Goal: Task Accomplishment & Management: Use online tool/utility

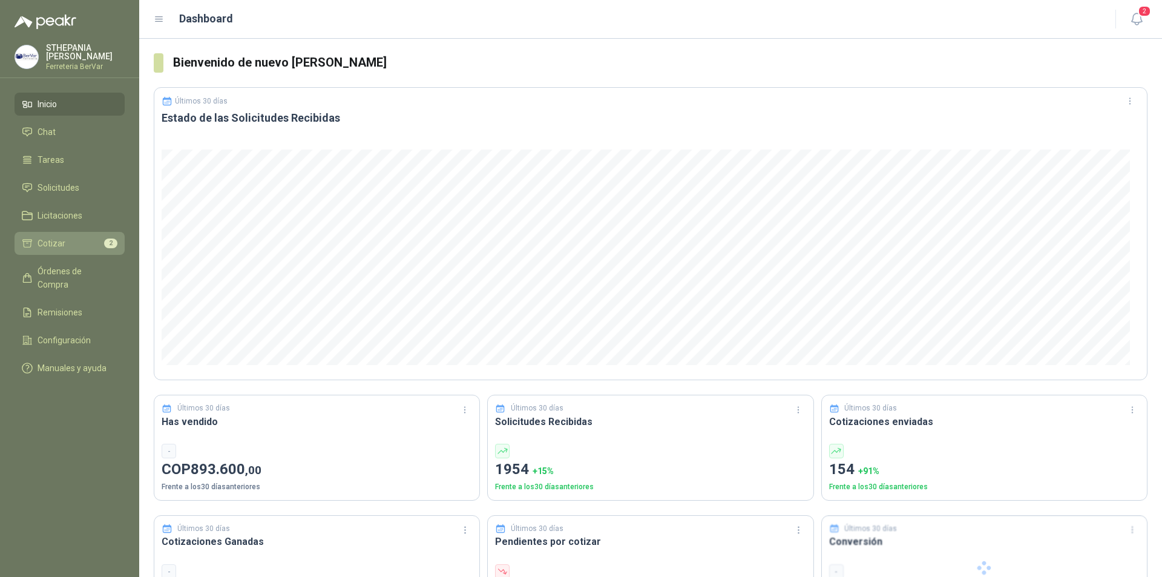
click at [100, 242] on li "Cotizar 2" at bounding box center [70, 243] width 96 height 13
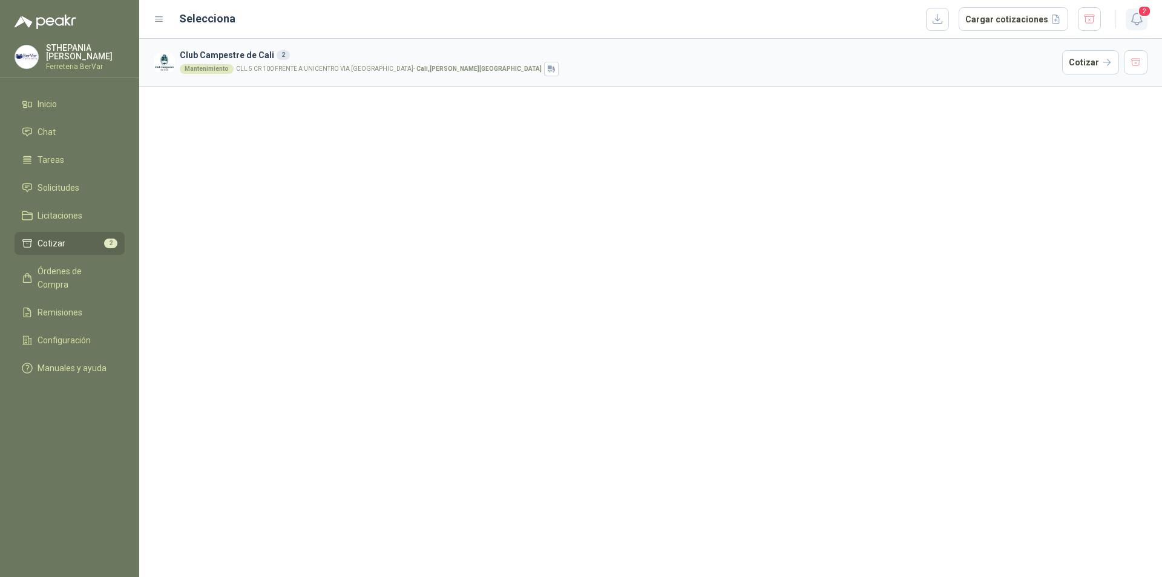
click at [1130, 25] on icon "button" at bounding box center [1136, 18] width 15 height 15
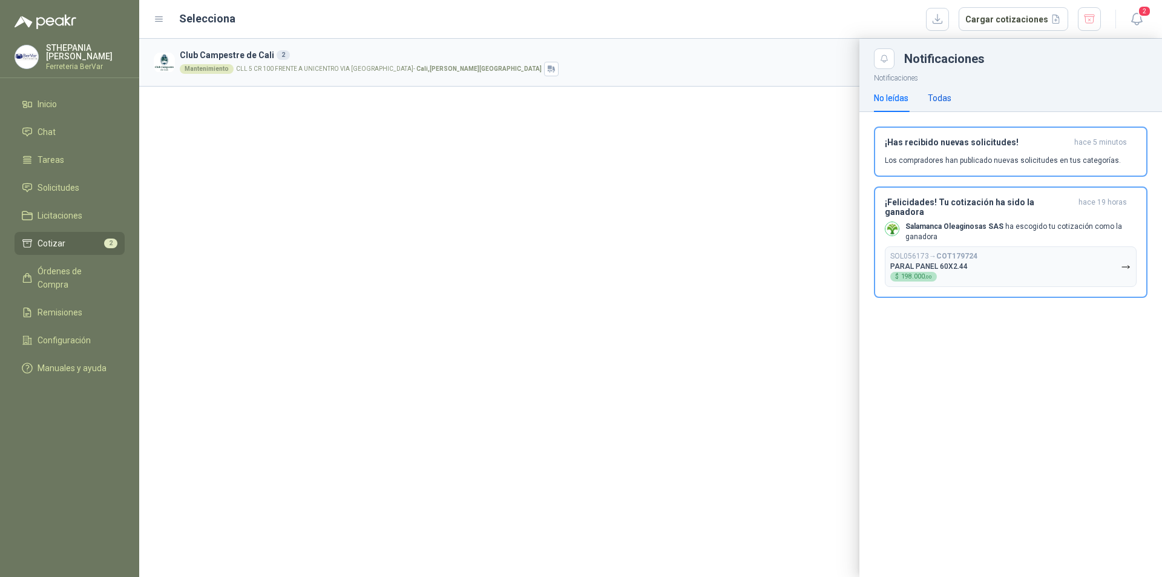
click at [940, 94] on div "Todas" at bounding box center [940, 97] width 24 height 13
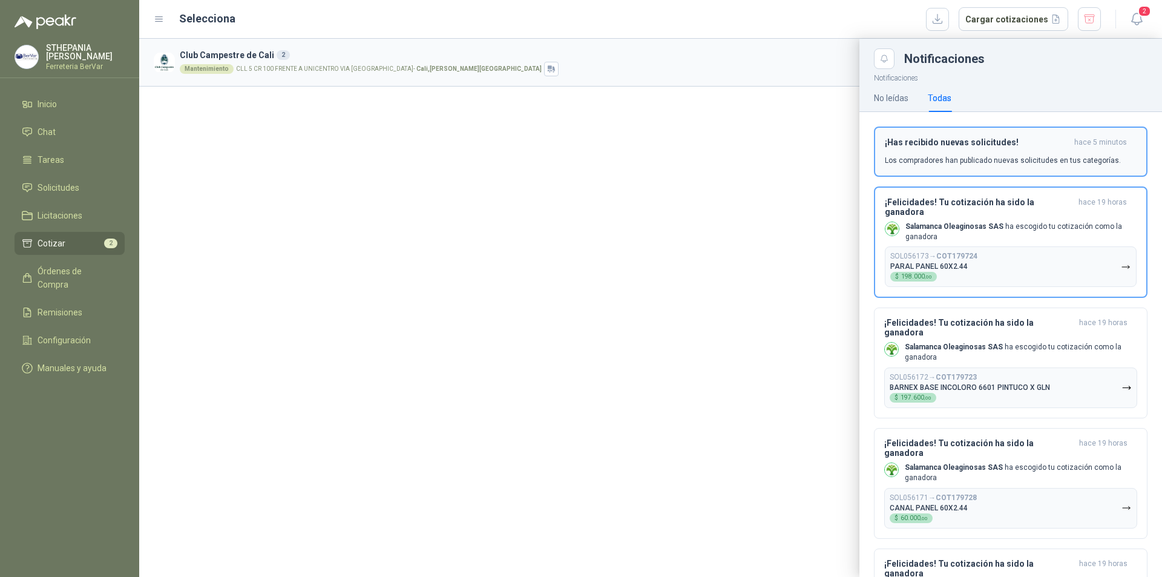
click at [980, 154] on div "¡Has recibido nuevas solicitudes! hace 5 minutos Los compradores han publicado …" at bounding box center [1011, 151] width 252 height 28
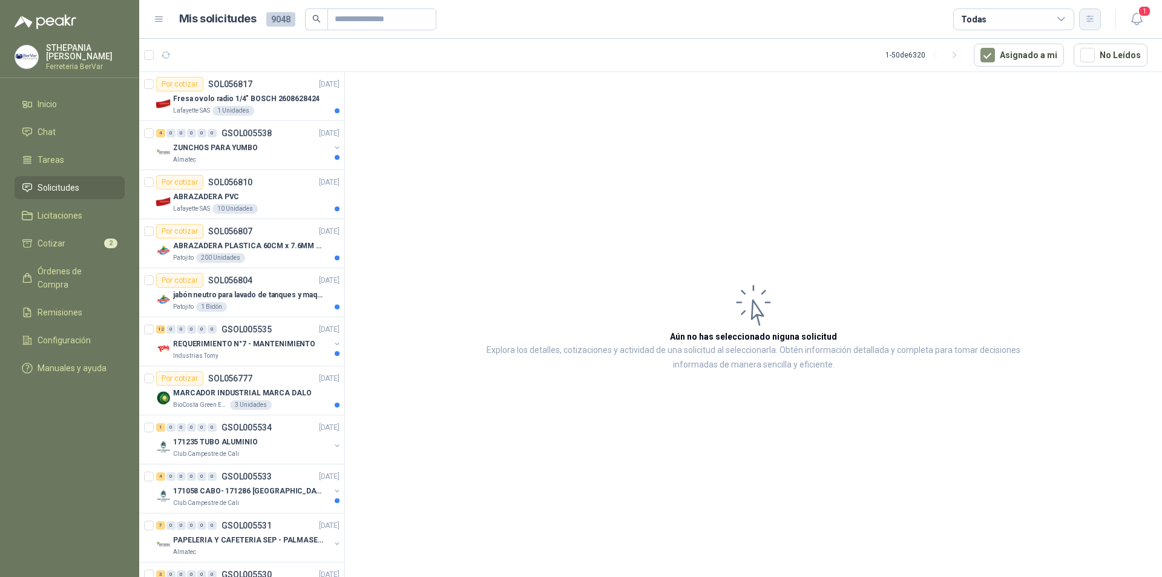
click at [1092, 19] on icon "button" at bounding box center [1089, 19] width 7 height 6
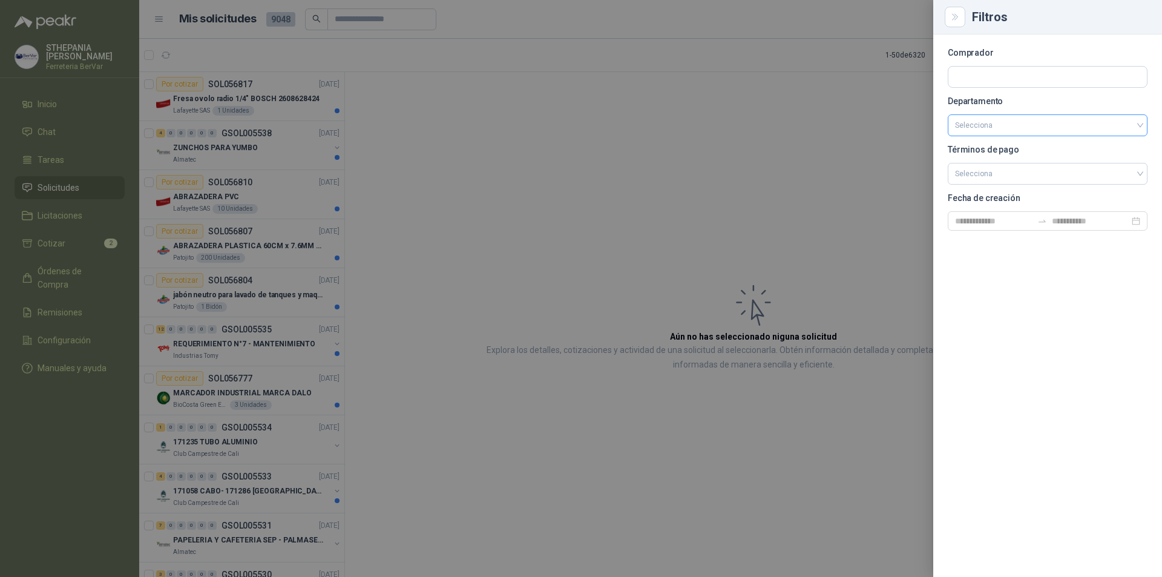
click at [954, 136] on div "Selecciona" at bounding box center [1048, 125] width 200 height 22
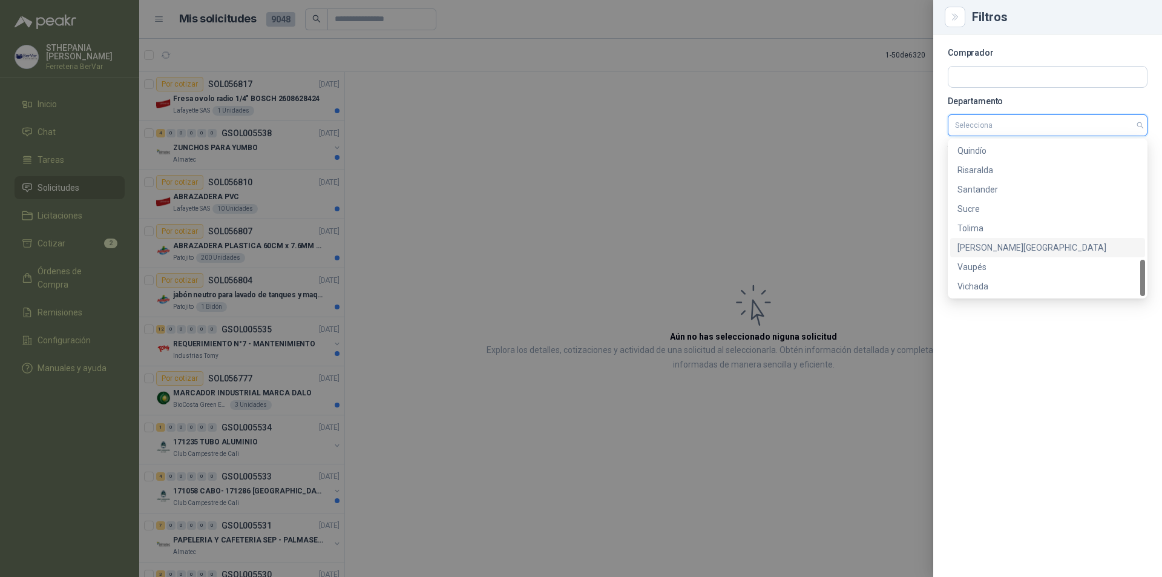
click at [992, 244] on div "[PERSON_NAME][GEOGRAPHIC_DATA]" at bounding box center [1047, 247] width 180 height 13
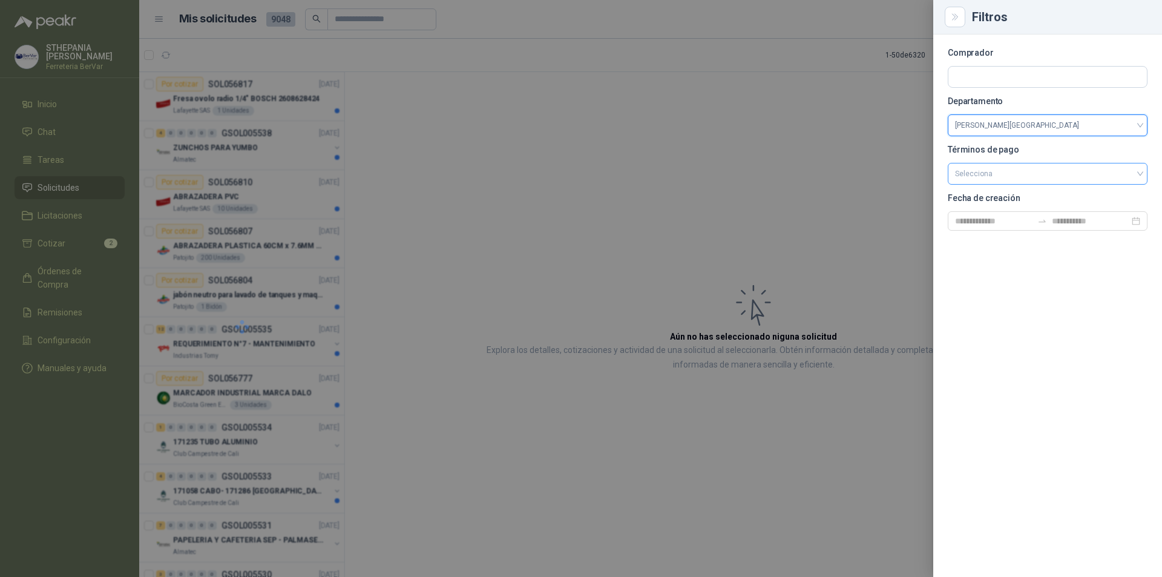
click at [1010, 178] on input "search" at bounding box center [1047, 172] width 185 height 18
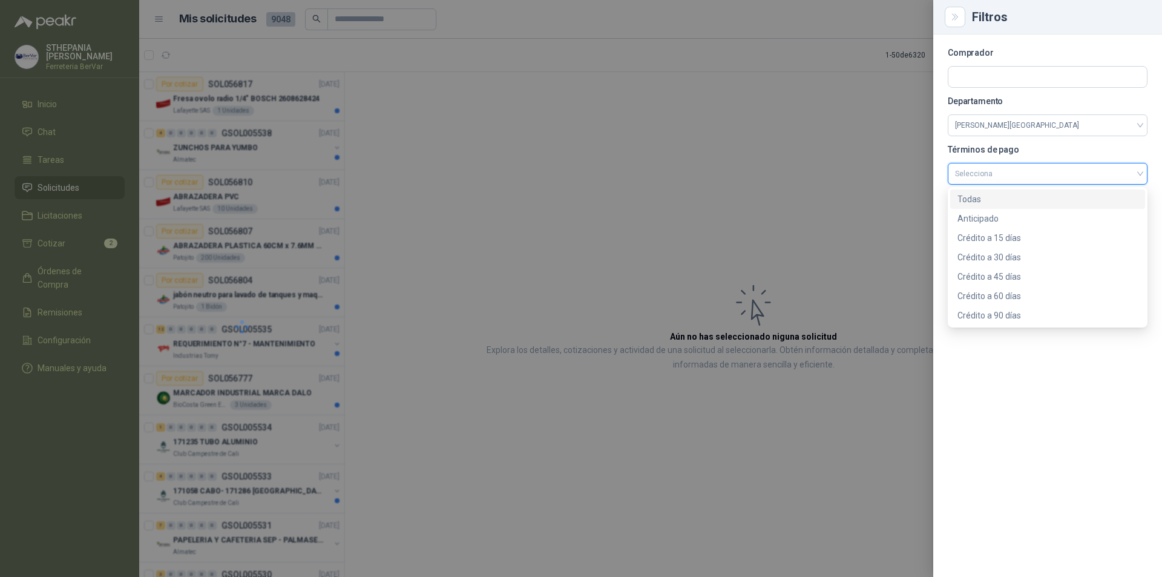
click at [1013, 197] on div "Todas" at bounding box center [1047, 198] width 180 height 13
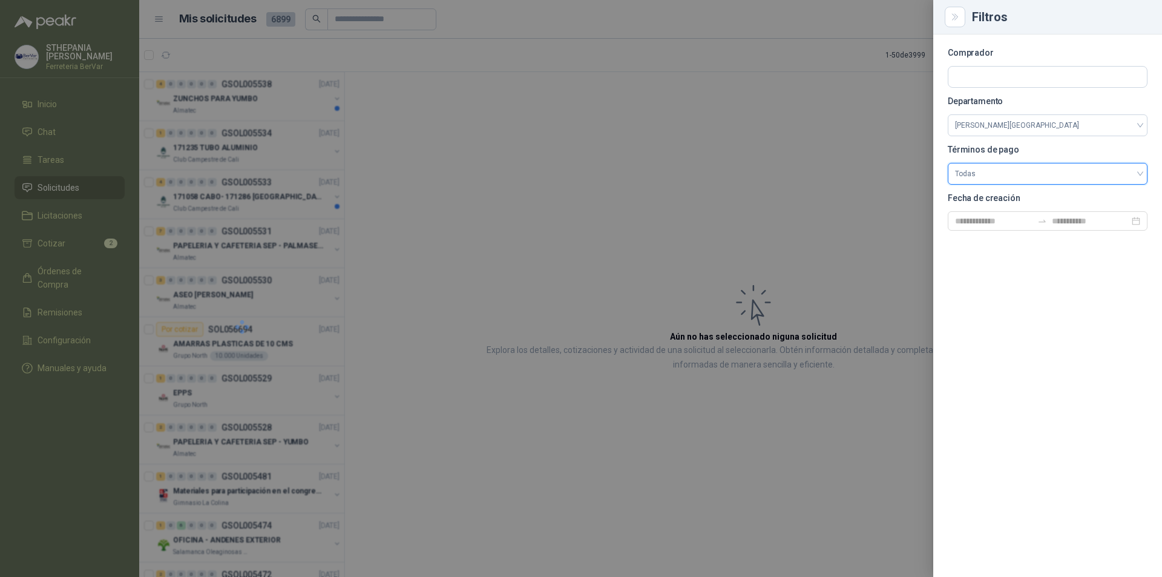
click at [1017, 198] on p "Fecha de creación" at bounding box center [1048, 197] width 200 height 7
click at [1007, 225] on input at bounding box center [993, 220] width 77 height 13
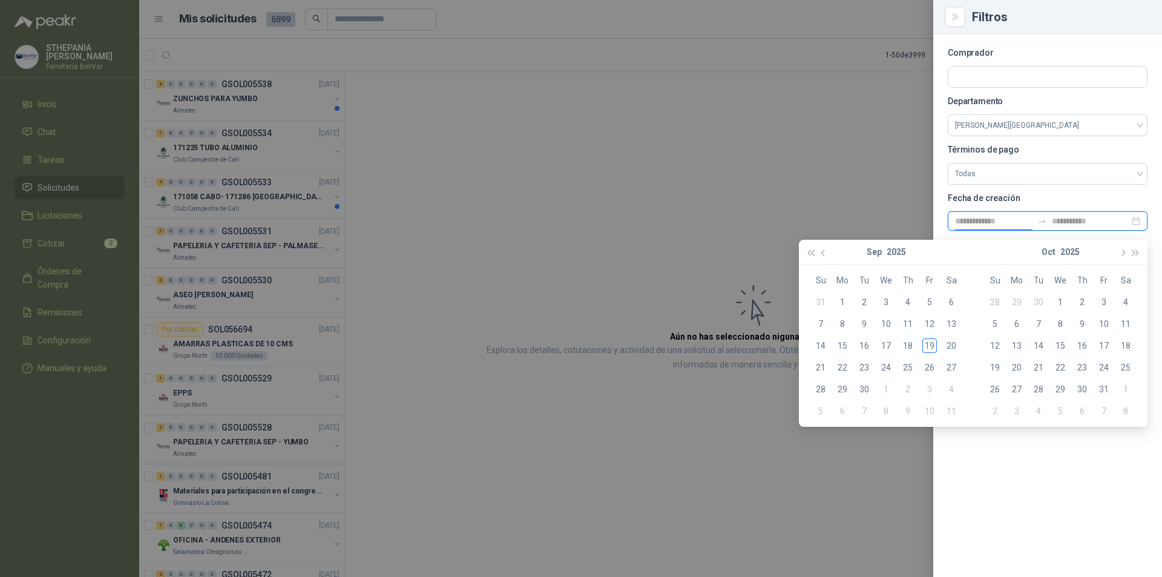
click at [1050, 221] on div at bounding box center [1041, 221] width 19 height 10
click at [1136, 220] on div at bounding box center [1048, 220] width 200 height 19
type input "**********"
click at [902, 108] on div at bounding box center [581, 288] width 1162 height 577
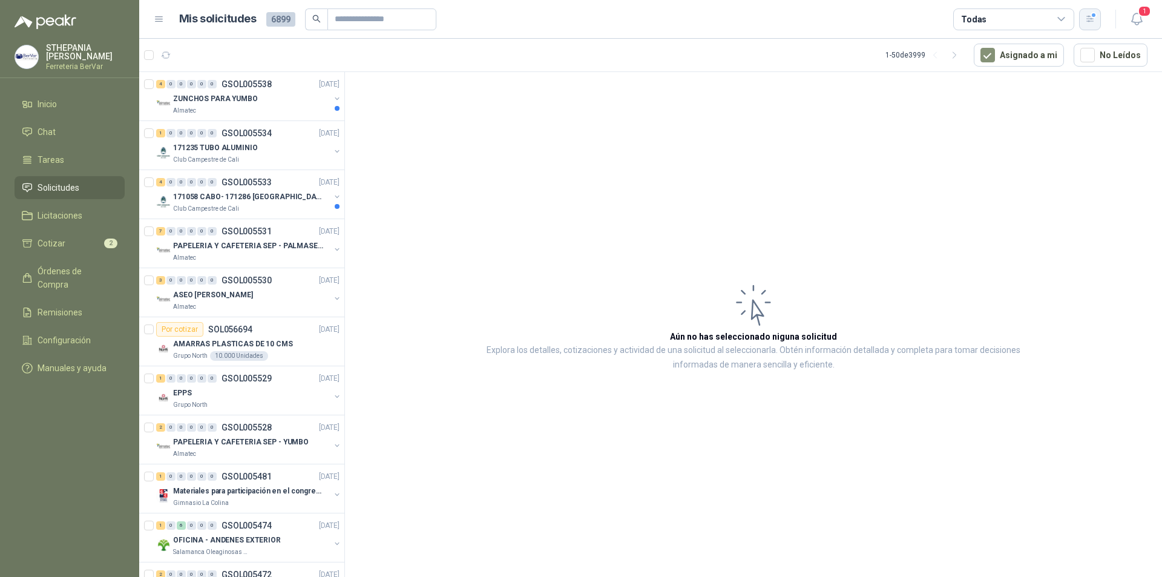
click at [1093, 16] on div "button" at bounding box center [1090, 19] width 10 height 10
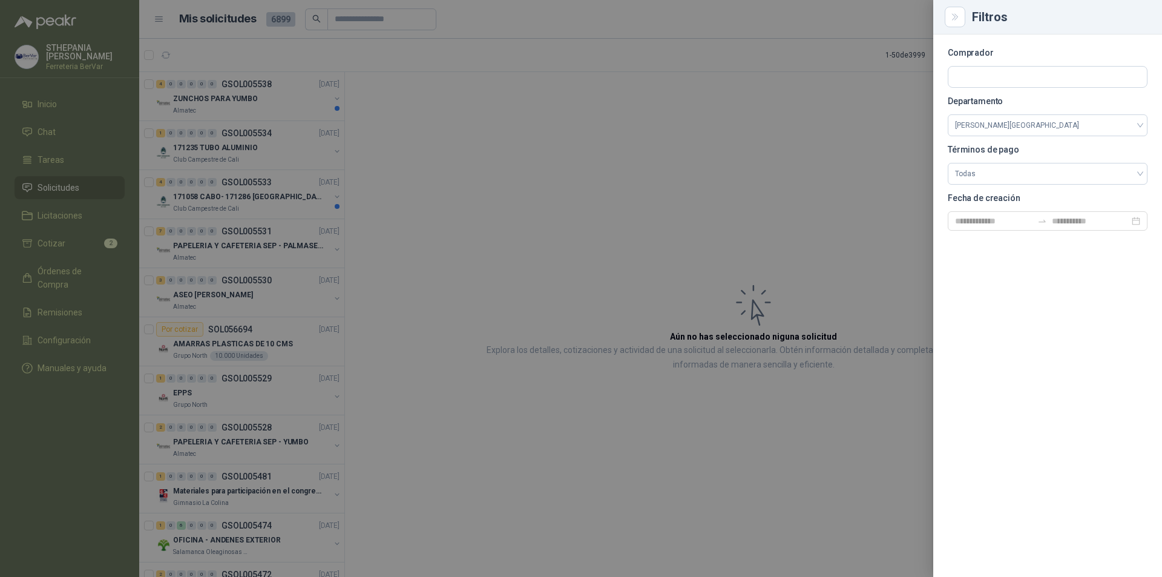
click at [857, 82] on div at bounding box center [581, 288] width 1162 height 577
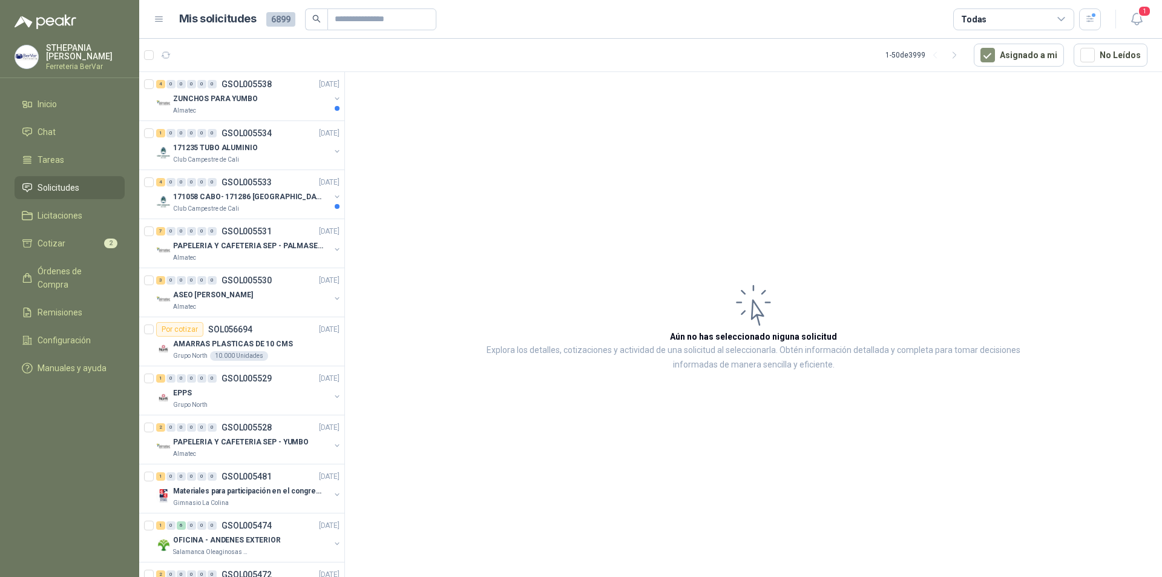
click at [1042, 15] on div "Todas" at bounding box center [1013, 19] width 121 height 22
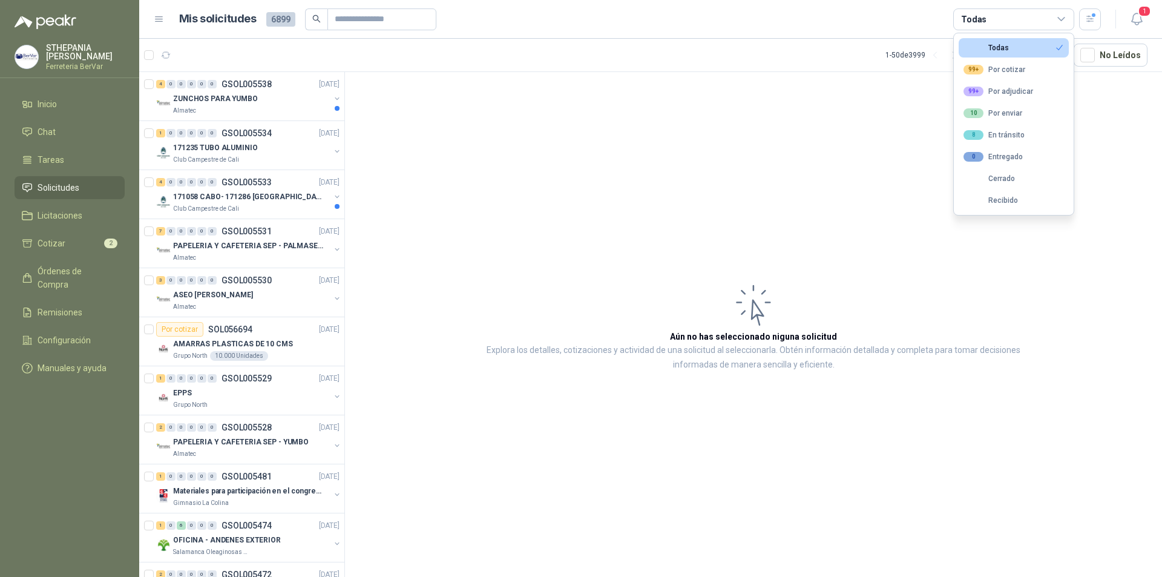
click at [1122, 129] on article "Aún no has seleccionado niguna solicitud Explora los detalles, cotizaciones y a…" at bounding box center [753, 326] width 817 height 509
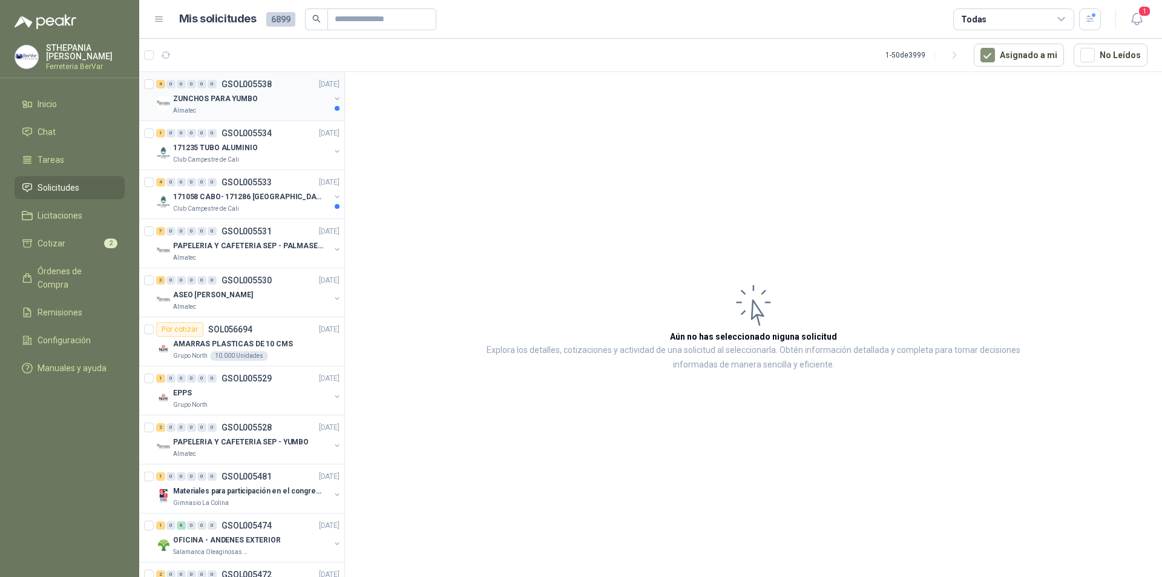
click at [167, 96] on div "ZUNCHOS PARA YUMBO Almatec" at bounding box center [249, 103] width 186 height 24
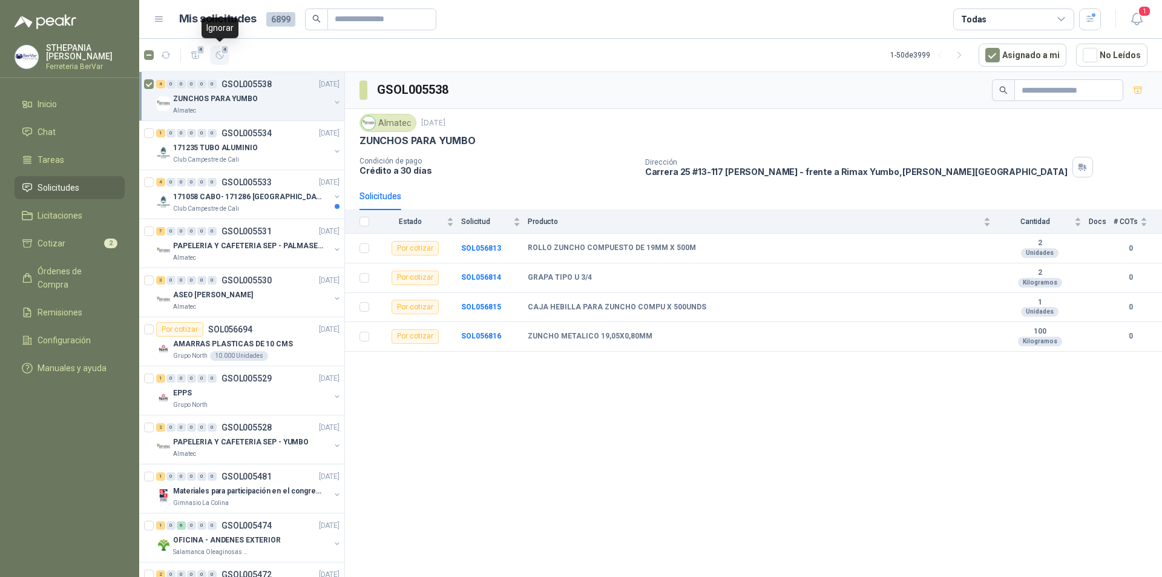
click at [226, 50] on span "4" at bounding box center [225, 50] width 8 height 10
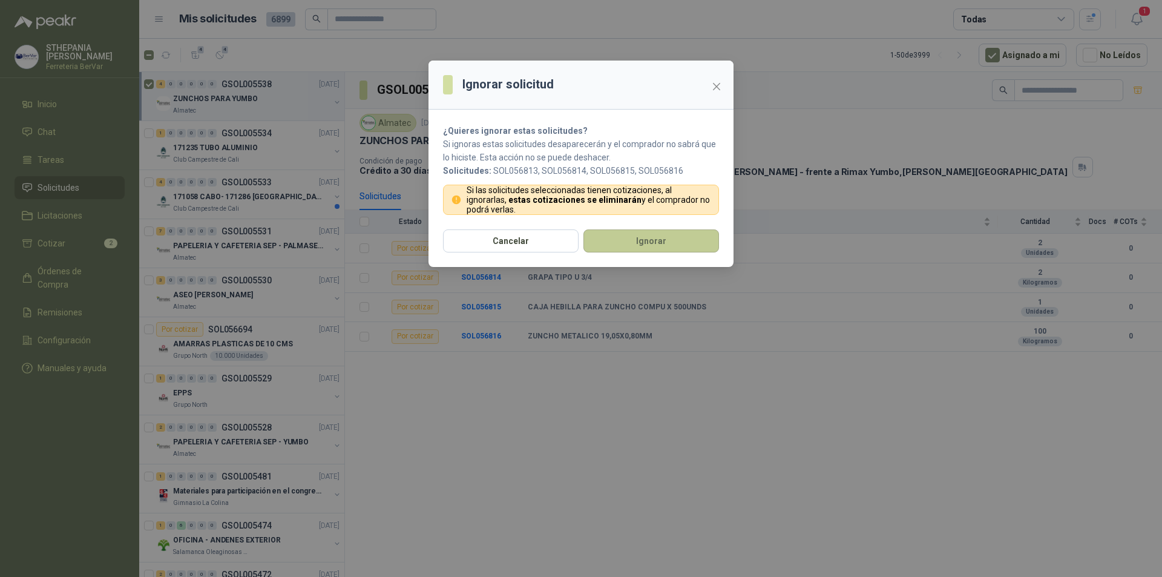
click at [632, 239] on button "Ignorar" at bounding box center [651, 240] width 136 height 23
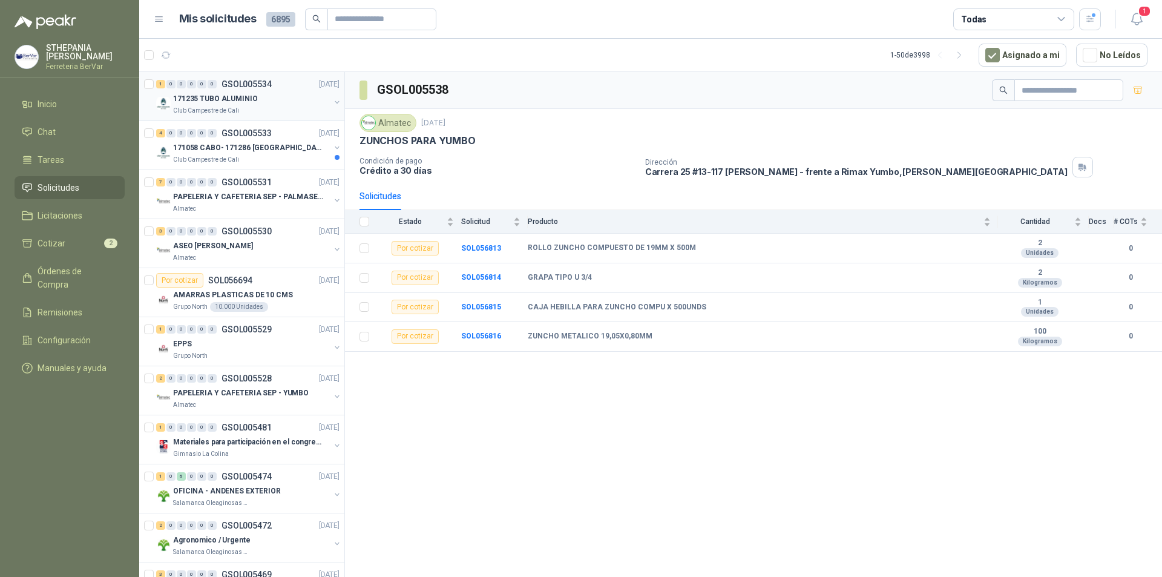
click at [260, 94] on div "171235 TUBO ALUMINIO" at bounding box center [251, 98] width 157 height 15
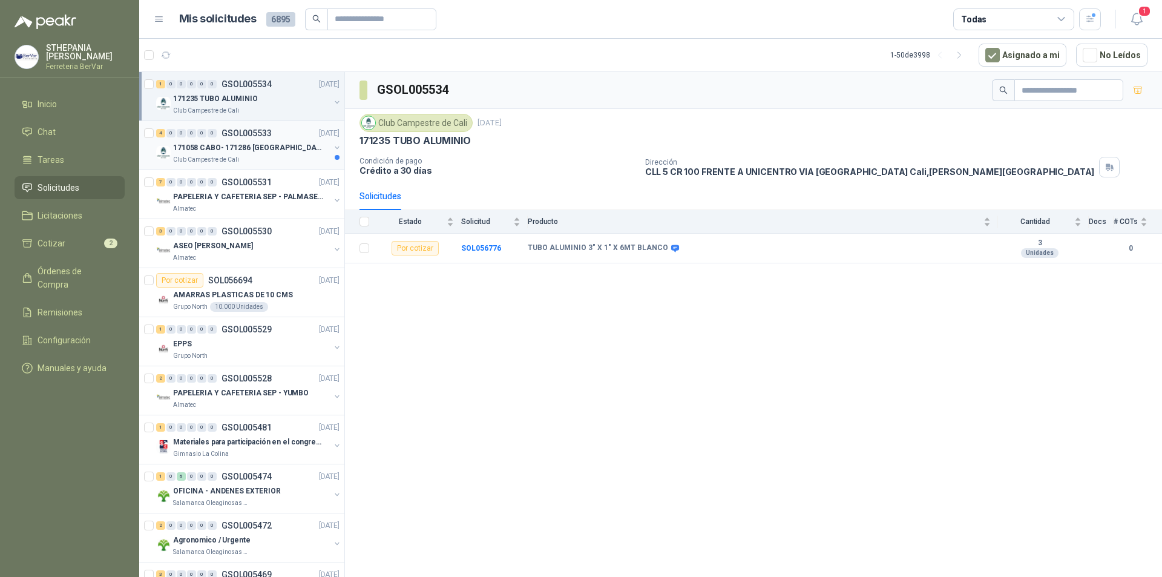
click at [257, 149] on p "171058 CABO- 171286 [GEOGRAPHIC_DATA]" at bounding box center [248, 147] width 151 height 11
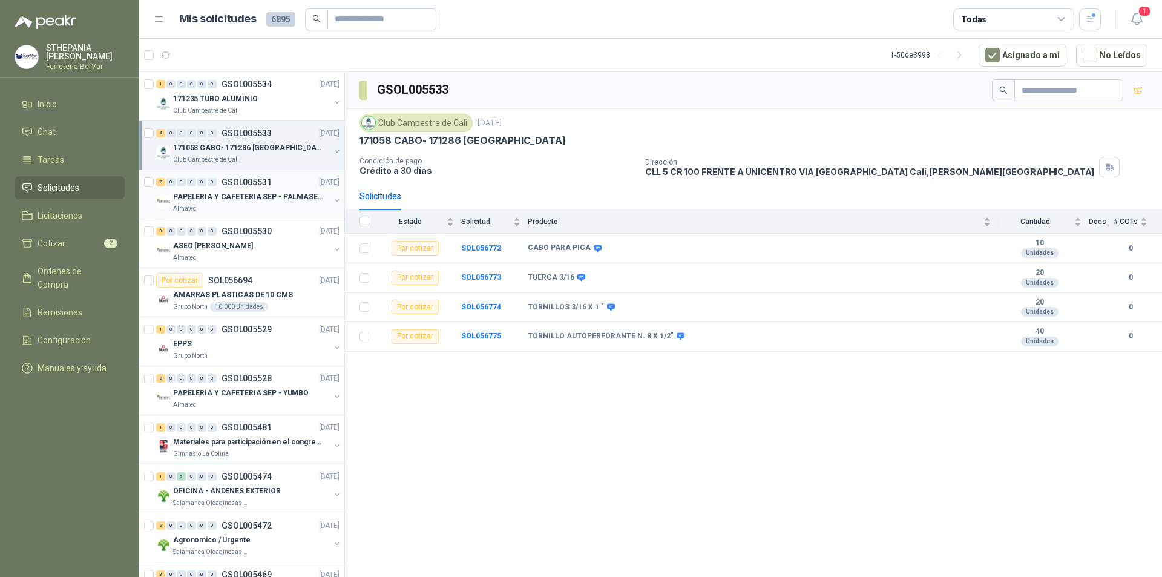
click at [281, 199] on p "PAPELERIA Y CAFETERIA SEP - PALMASECA" at bounding box center [248, 196] width 151 height 11
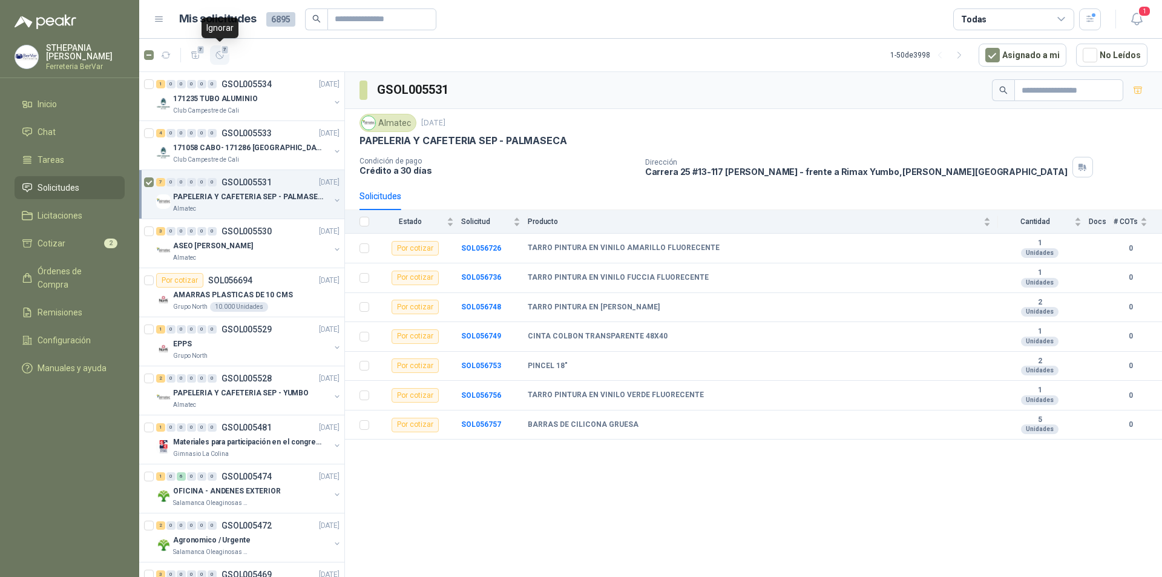
click at [212, 61] on button "7" at bounding box center [219, 54] width 19 height 19
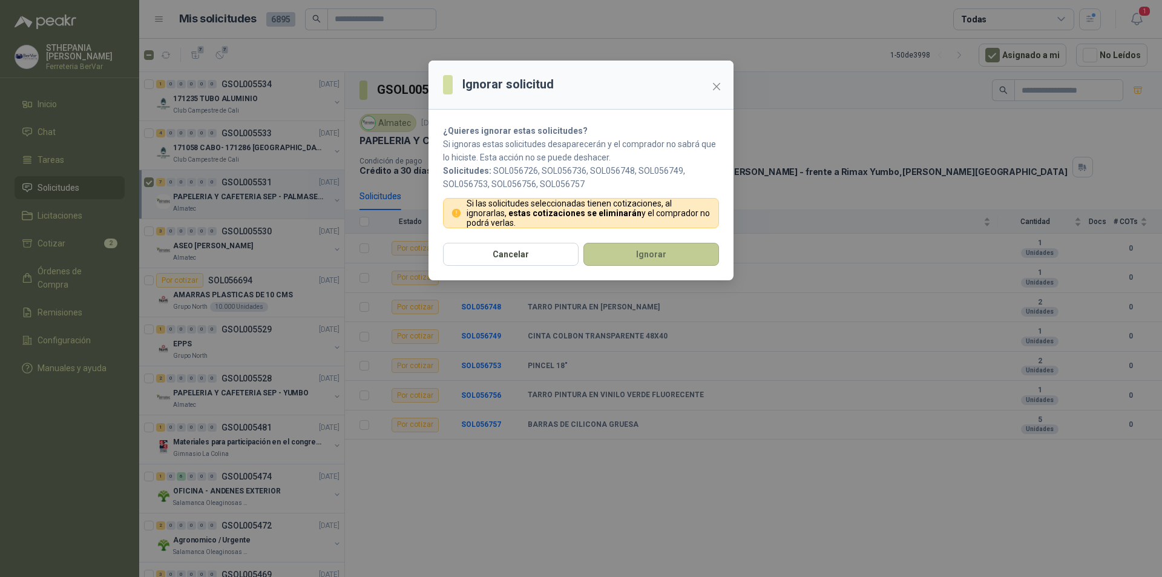
click at [638, 254] on button "Ignorar" at bounding box center [651, 254] width 136 height 23
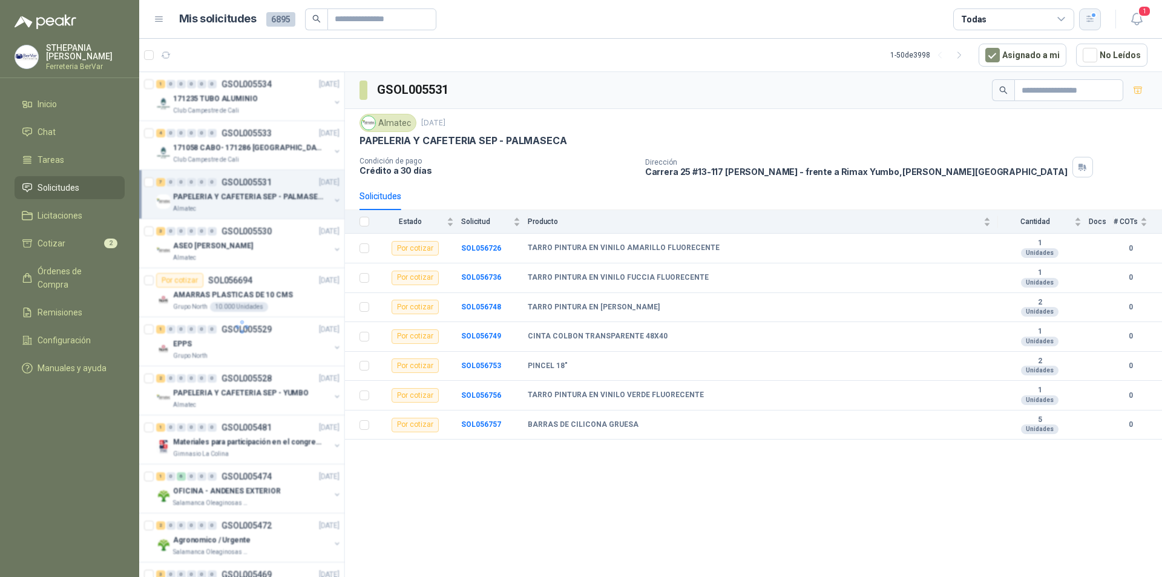
click at [1095, 16] on div "button" at bounding box center [1090, 19] width 10 height 10
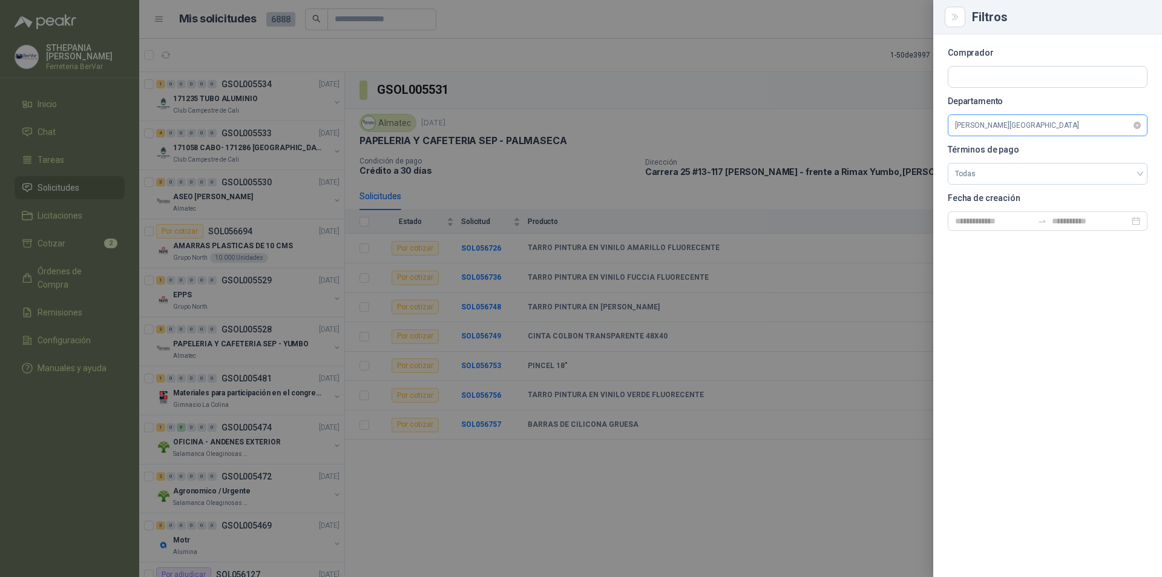
click at [990, 122] on span "[PERSON_NAME][GEOGRAPHIC_DATA]" at bounding box center [1047, 125] width 185 height 18
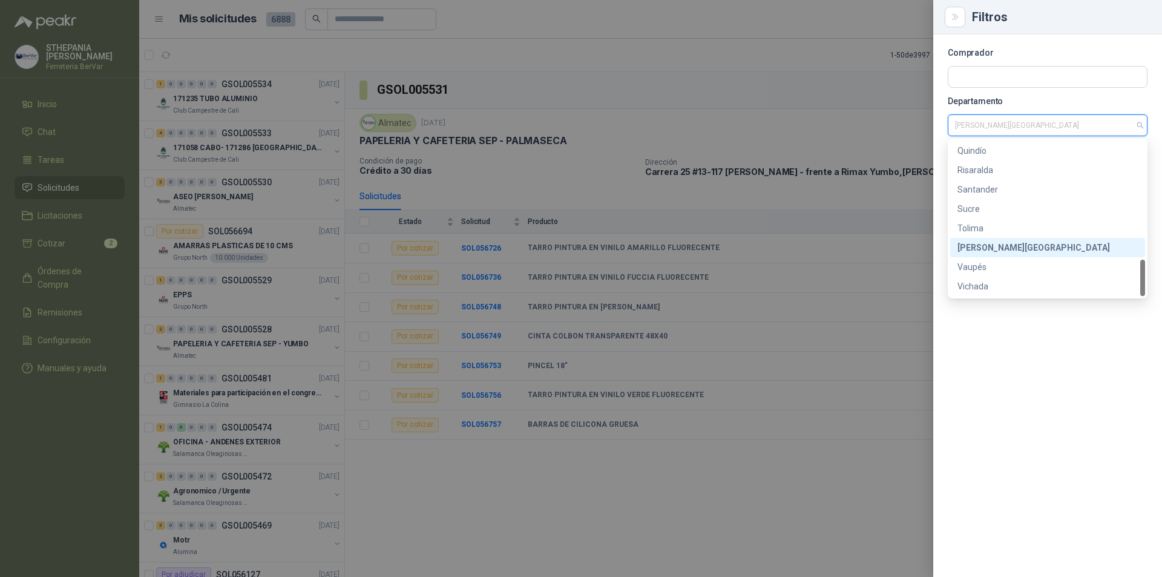
click at [1007, 247] on div "[PERSON_NAME][GEOGRAPHIC_DATA]" at bounding box center [1047, 247] width 180 height 13
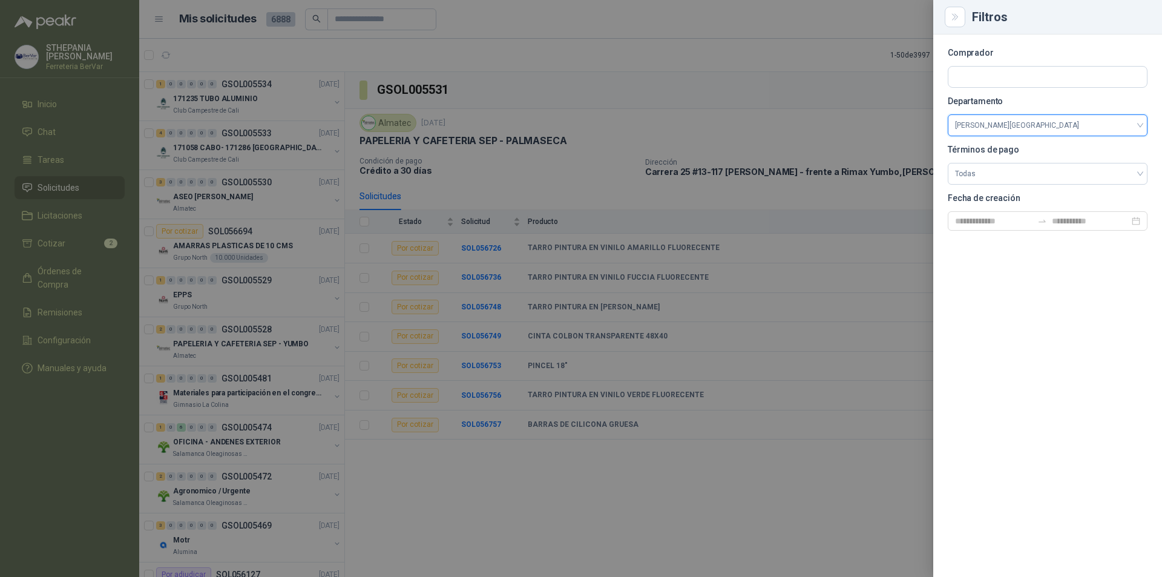
click at [629, 138] on div at bounding box center [581, 288] width 1162 height 577
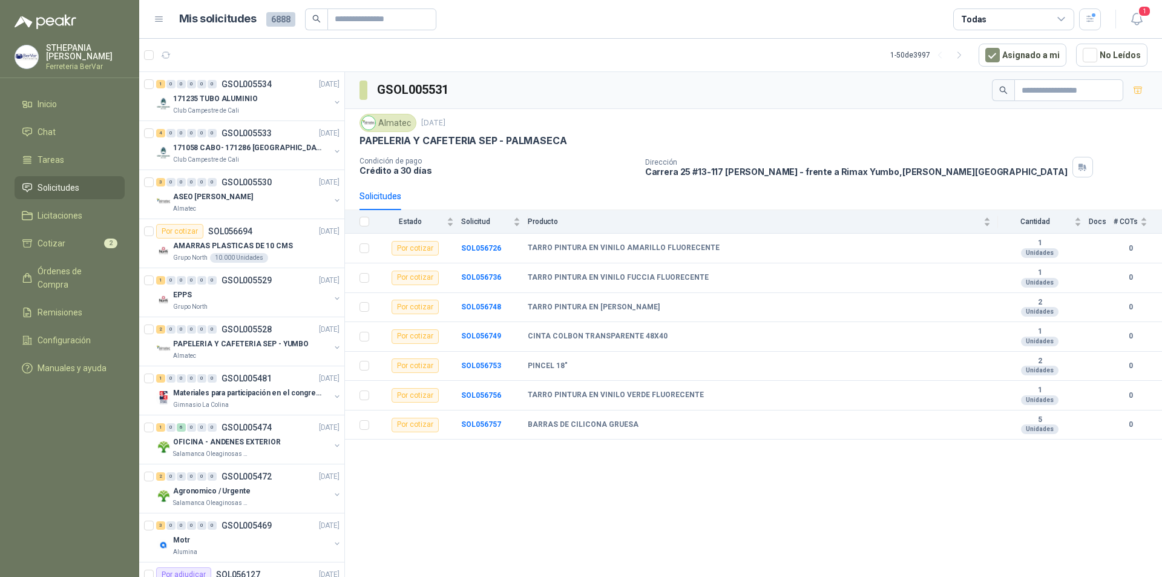
click at [66, 189] on span "Solicitudes" at bounding box center [59, 187] width 42 height 13
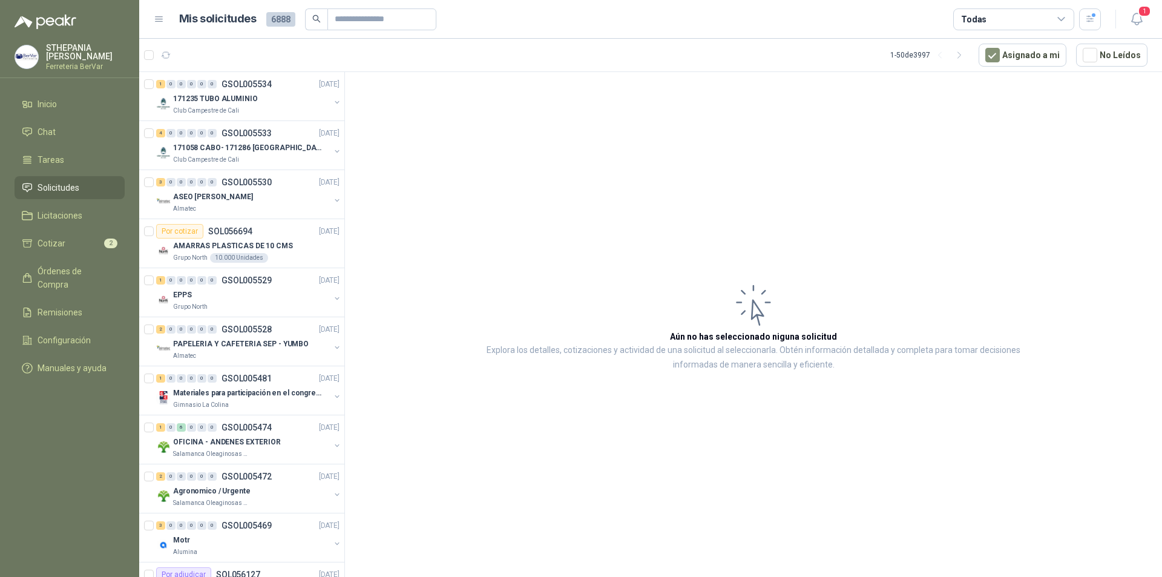
click at [1019, 13] on div "Todas" at bounding box center [1013, 19] width 121 height 22
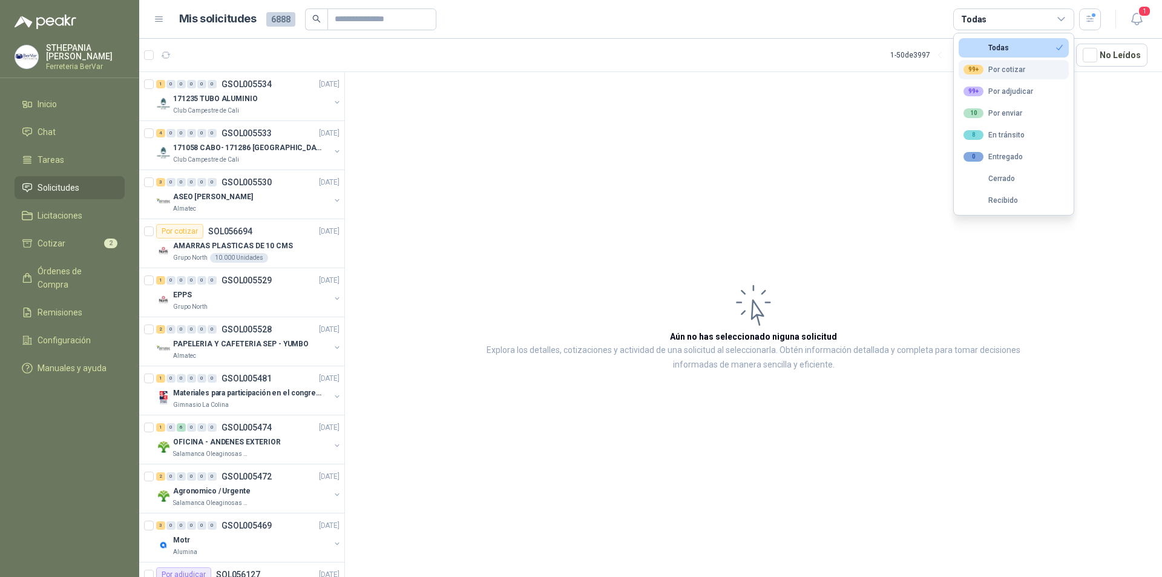
click at [1004, 67] on div "99+ Por cotizar" at bounding box center [994, 70] width 62 height 10
click at [1090, 15] on div "button" at bounding box center [1090, 19] width 10 height 10
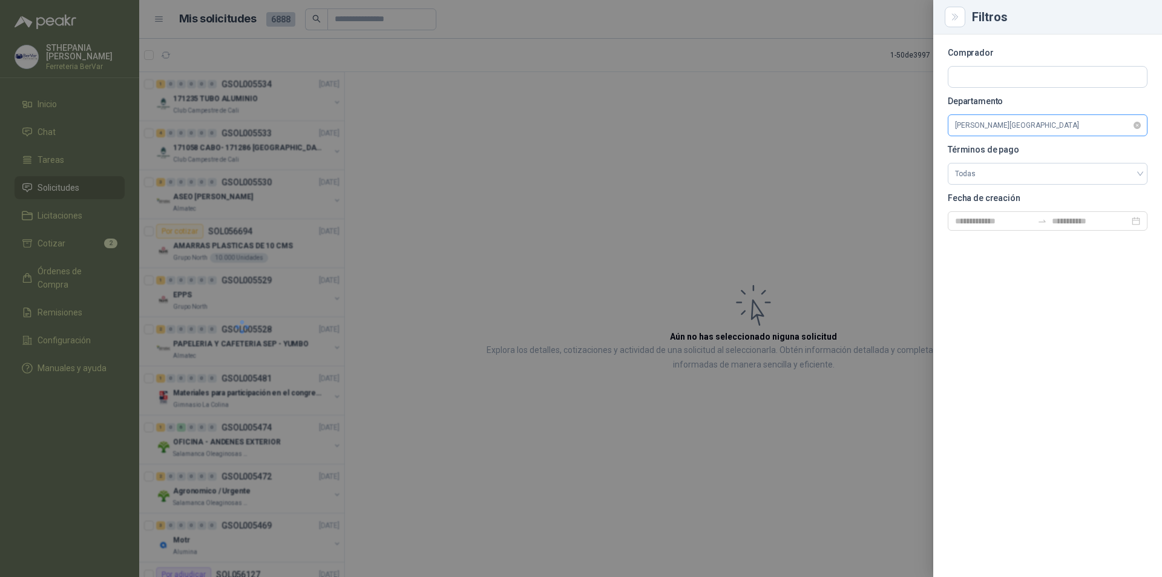
click at [977, 119] on span "[PERSON_NAME][GEOGRAPHIC_DATA]" at bounding box center [1047, 125] width 185 height 18
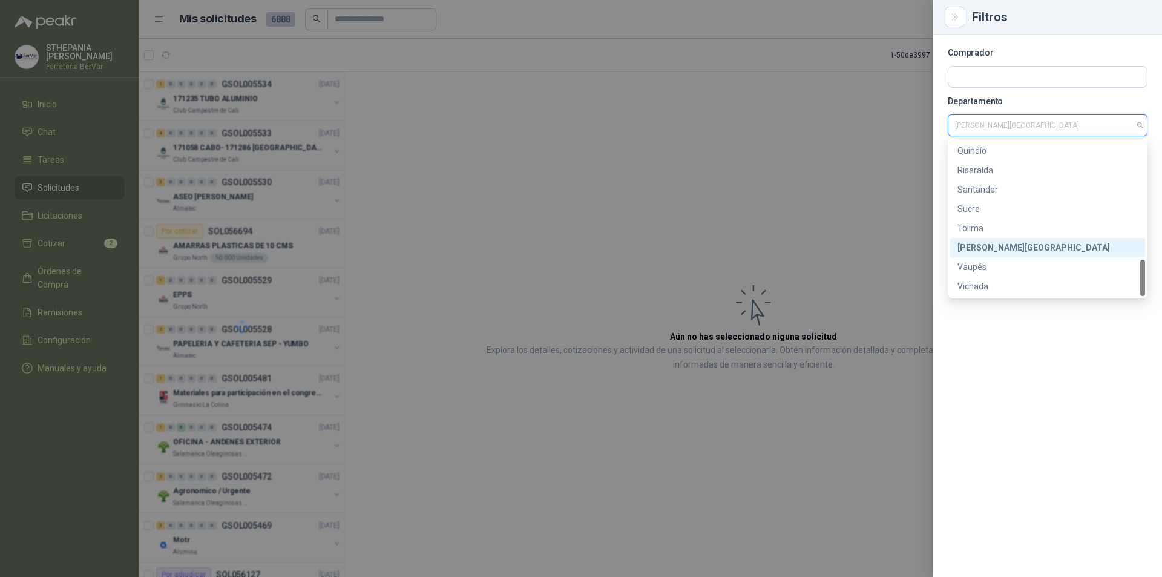
click at [997, 249] on div "[PERSON_NAME][GEOGRAPHIC_DATA]" at bounding box center [1047, 247] width 180 height 13
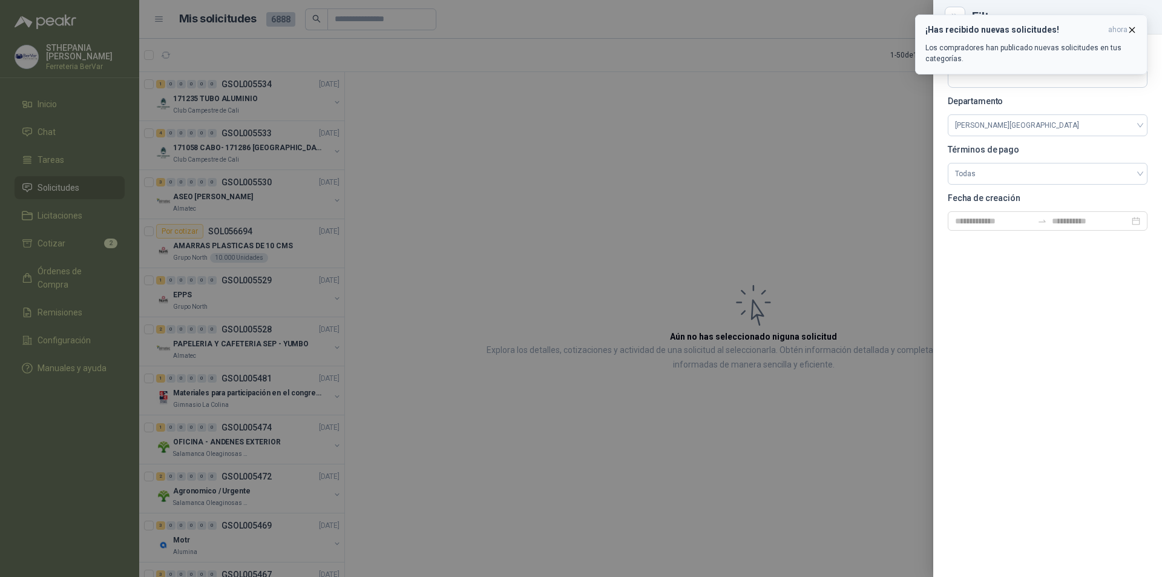
click at [1138, 29] on button "¡Has recibido nuevas solicitudes! ahora Los compradores han publicado nuevas so…" at bounding box center [1031, 45] width 232 height 60
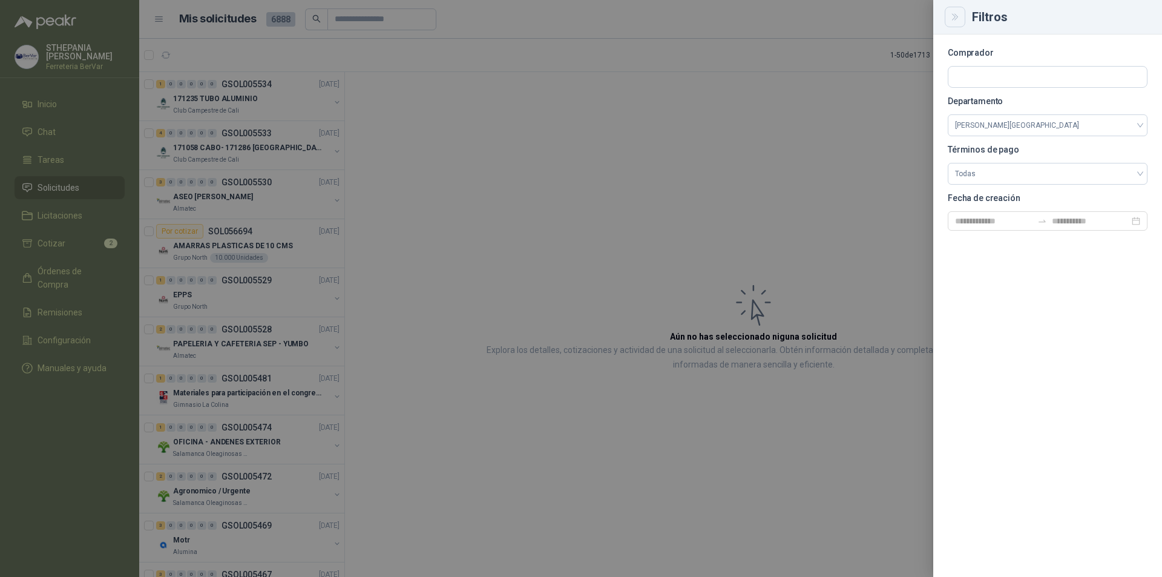
click at [946, 22] on button "Close" at bounding box center [954, 17] width 21 height 21
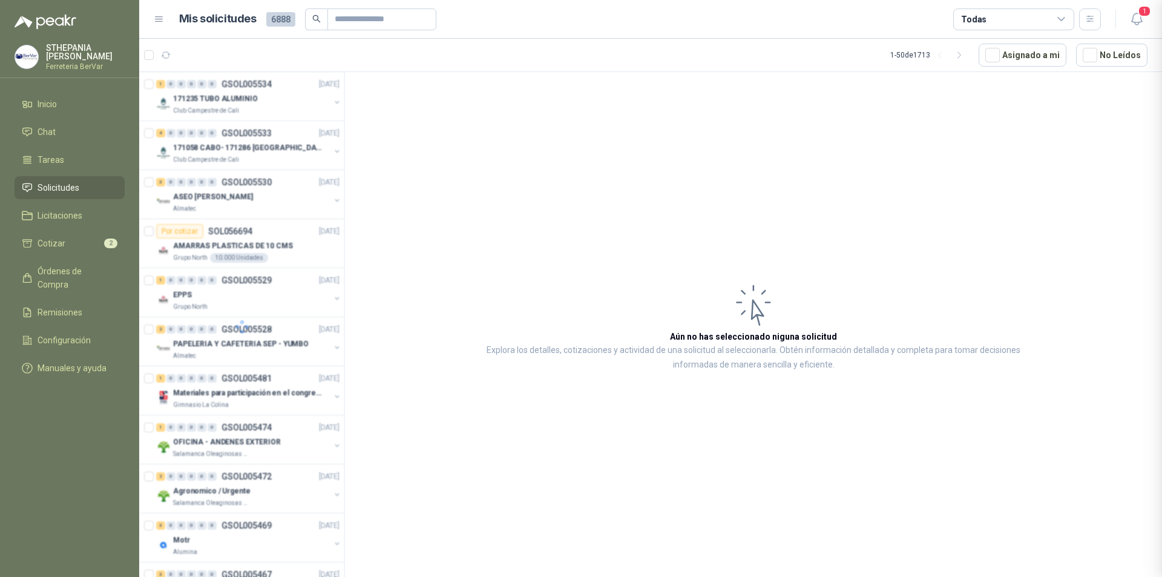
click at [945, 22] on div at bounding box center [581, 288] width 1162 height 577
click at [1143, 15] on span "1" at bounding box center [1143, 10] width 13 height 11
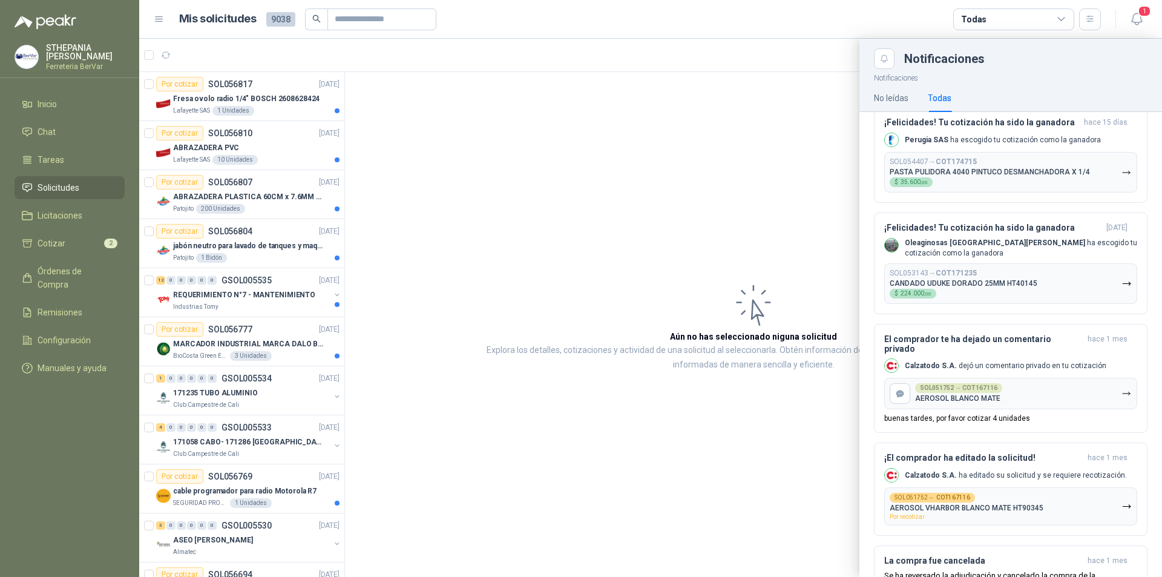
scroll to position [1089, 0]
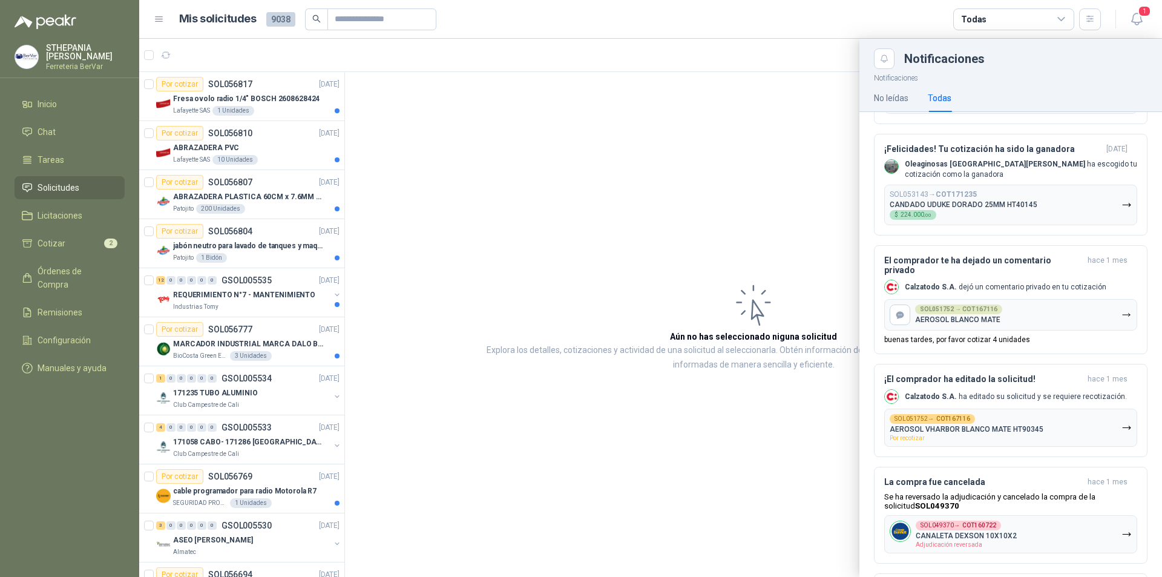
click at [817, 267] on div at bounding box center [650, 308] width 1023 height 538
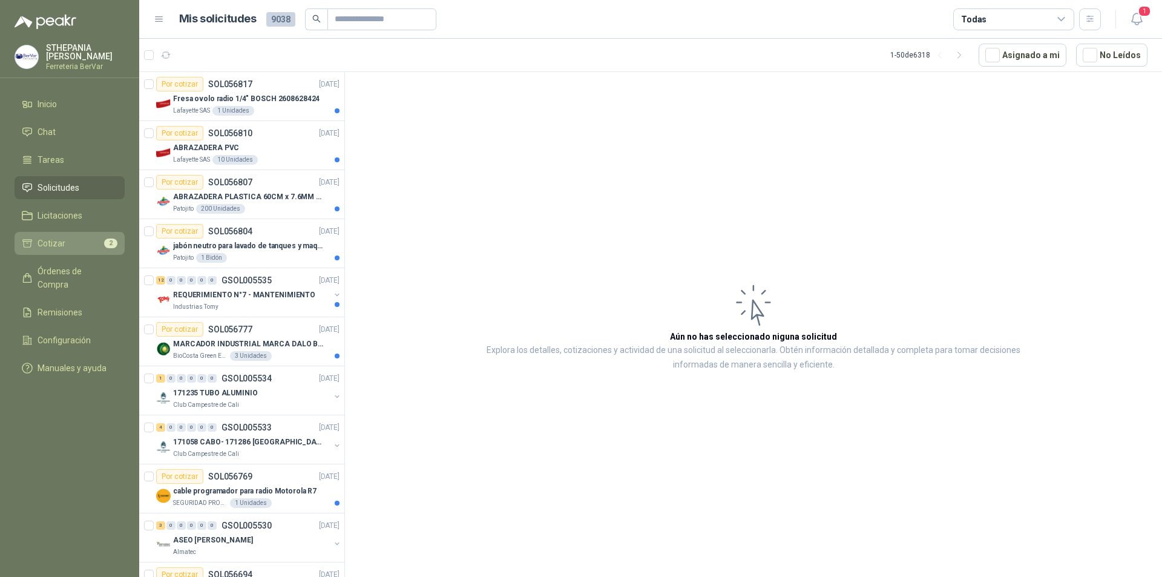
click at [100, 235] on link "Cotizar 2" at bounding box center [70, 243] width 110 height 23
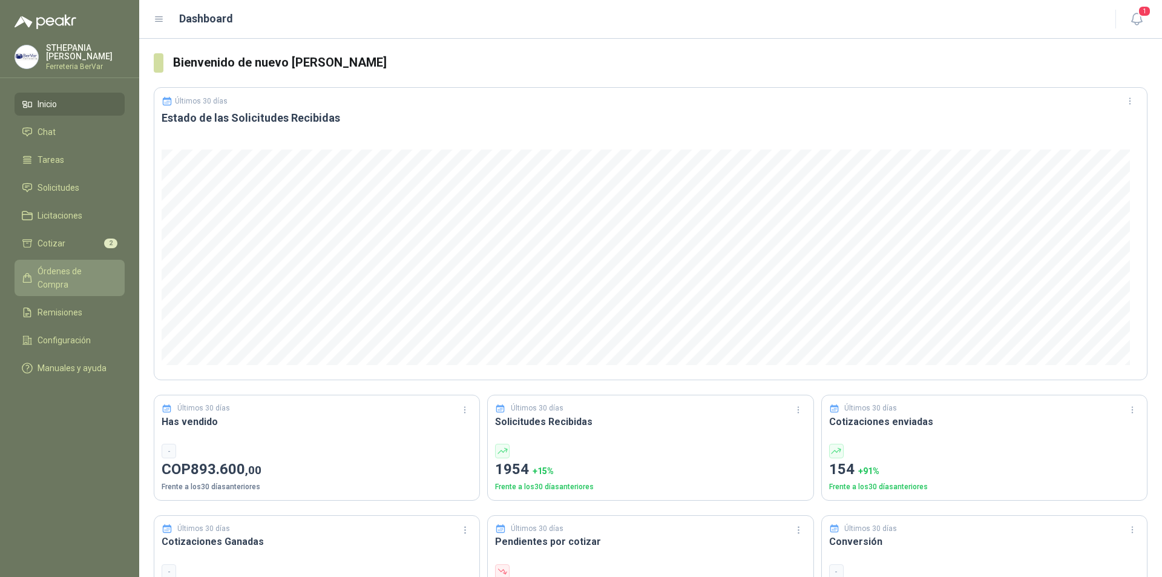
click at [77, 272] on span "Órdenes de Compra" at bounding box center [76, 277] width 76 height 27
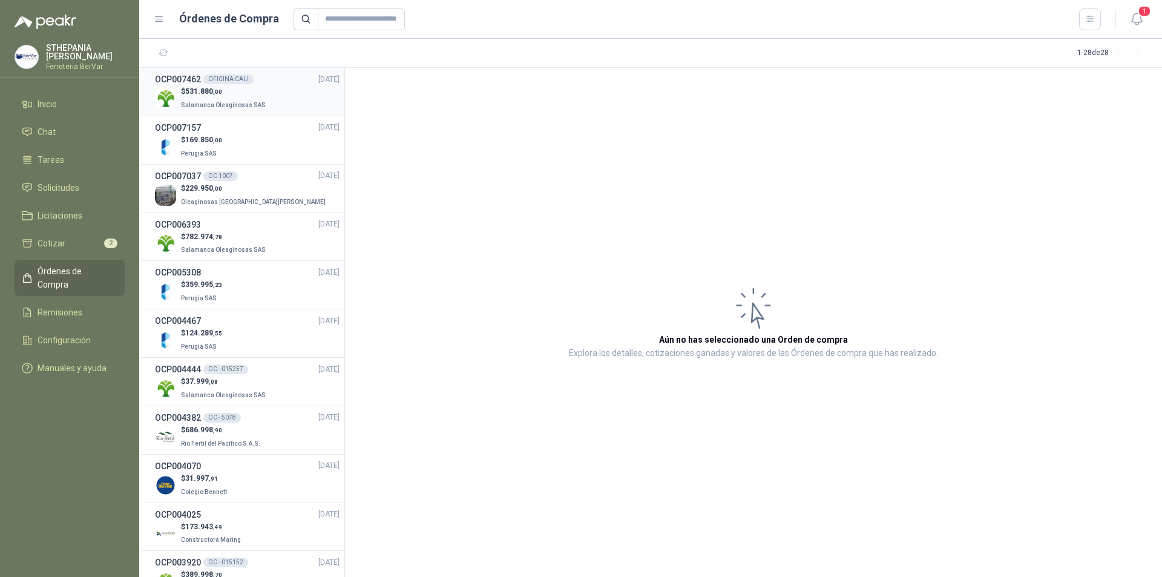
click at [305, 93] on div "$ 531.880 ,00 Salamanca Oleaginosas SAS" at bounding box center [247, 98] width 185 height 25
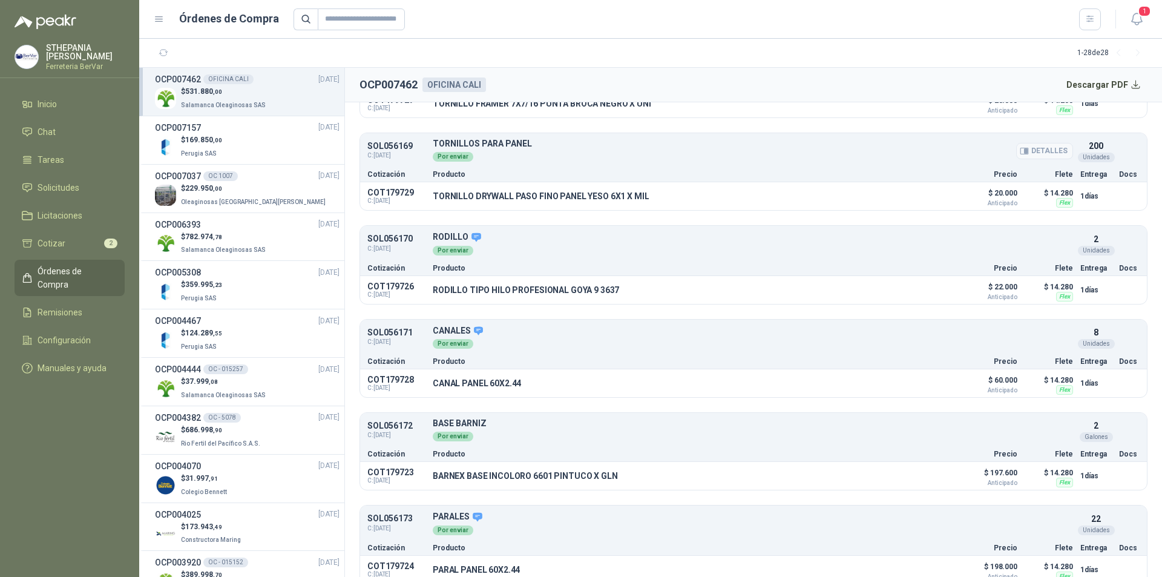
scroll to position [205, 0]
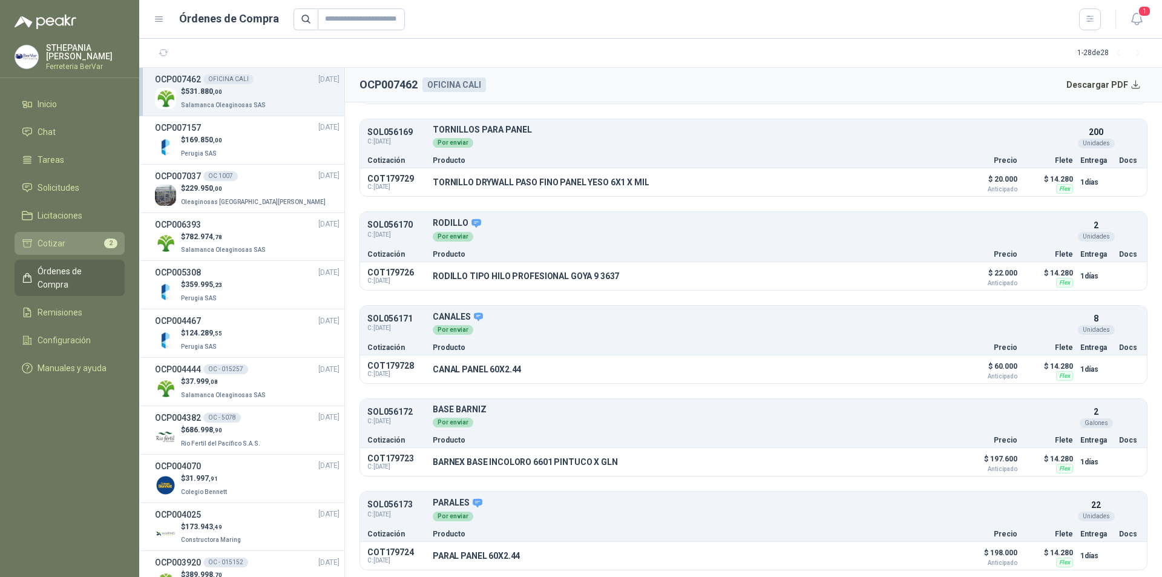
click at [96, 235] on link "Cotizar 2" at bounding box center [70, 243] width 110 height 23
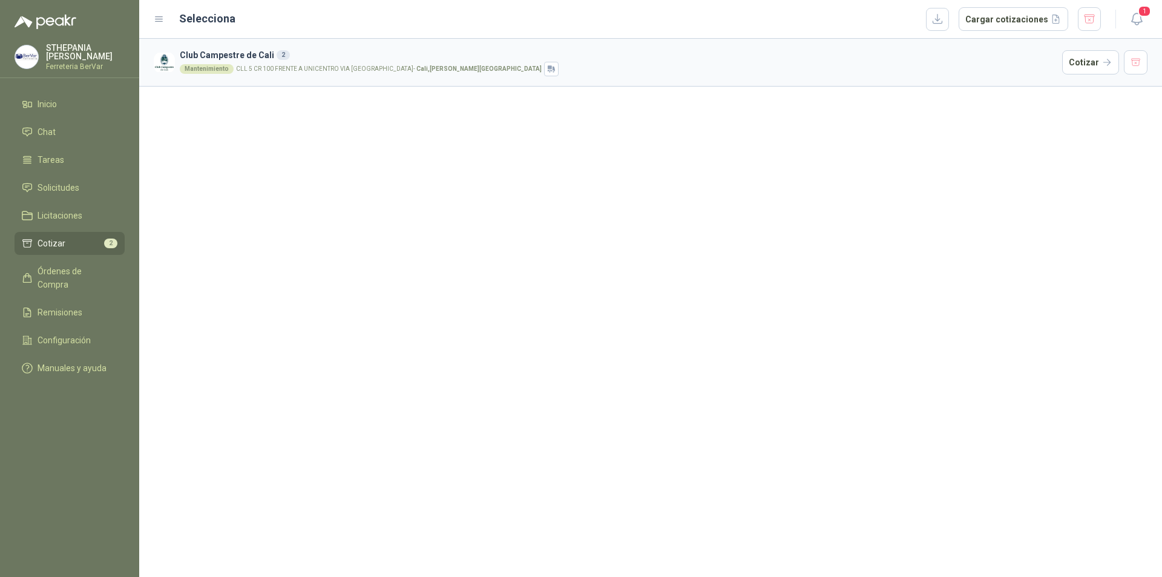
click at [393, 61] on h3 "Club Campestre de Cali 2" at bounding box center [618, 54] width 877 height 13
click at [376, 67] on p "CLL 5 CR 100 FRENTE A UNICENTRO VIA [GEOGRAPHIC_DATA] - [GEOGRAPHIC_DATA] , [PE…" at bounding box center [389, 69] width 306 height 6
click at [233, 46] on article "Club Campestre de Cali 2 Mantenimiento CLL 5 CR 100 FRENTE A UNICENTRO VIA [GEO…" at bounding box center [650, 63] width 1023 height 48
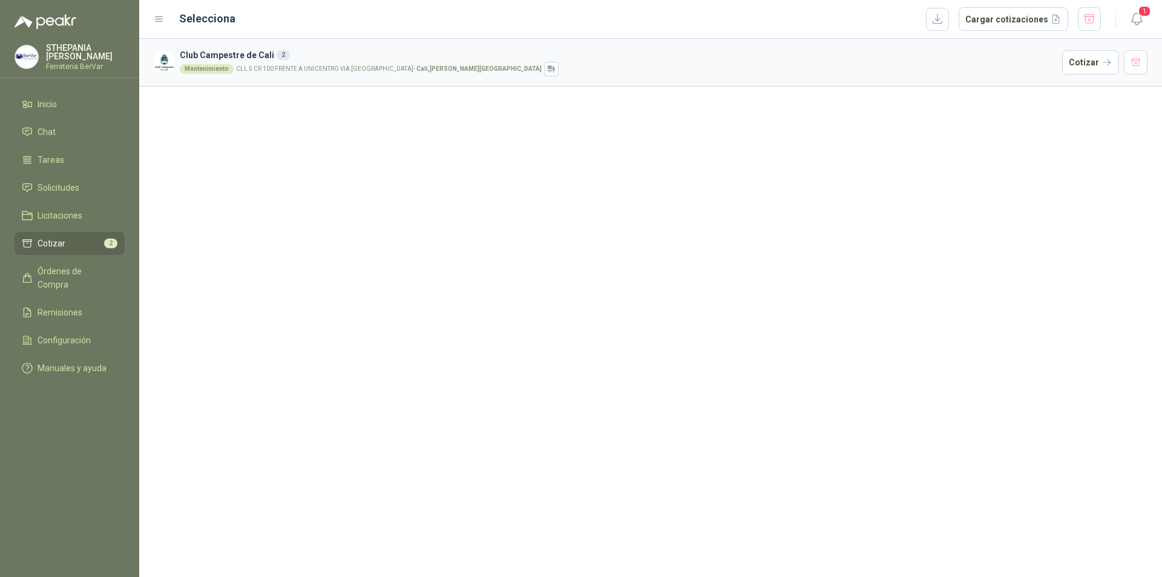
click at [266, 59] on h3 "Club Campestre de Cali 2" at bounding box center [618, 54] width 877 height 13
click at [1073, 59] on button "Cotizar" at bounding box center [1090, 62] width 57 height 24
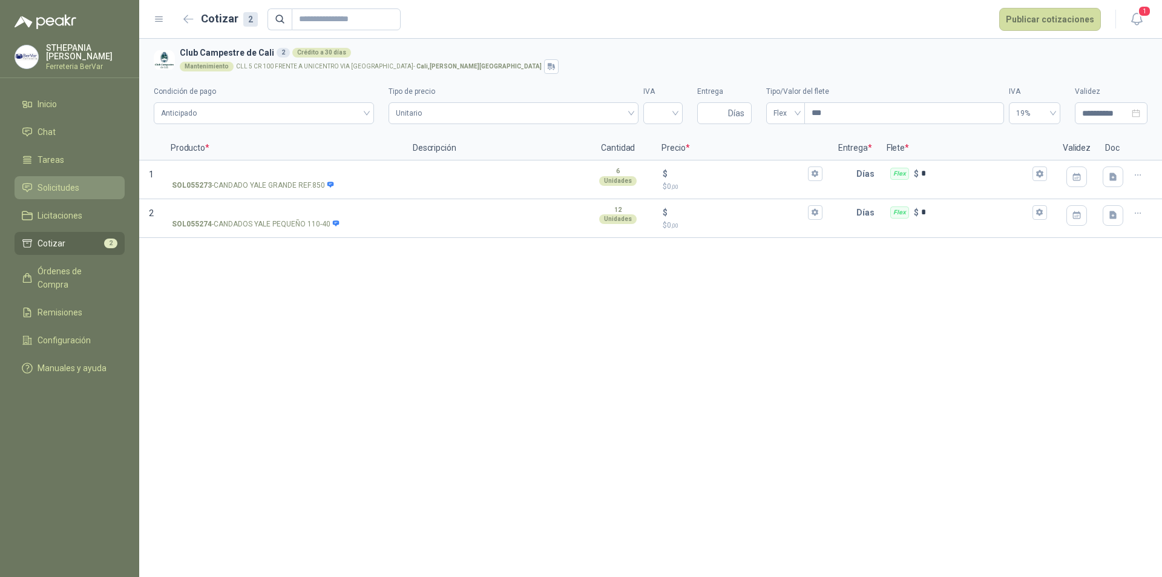
click at [65, 183] on span "Solicitudes" at bounding box center [59, 187] width 42 height 13
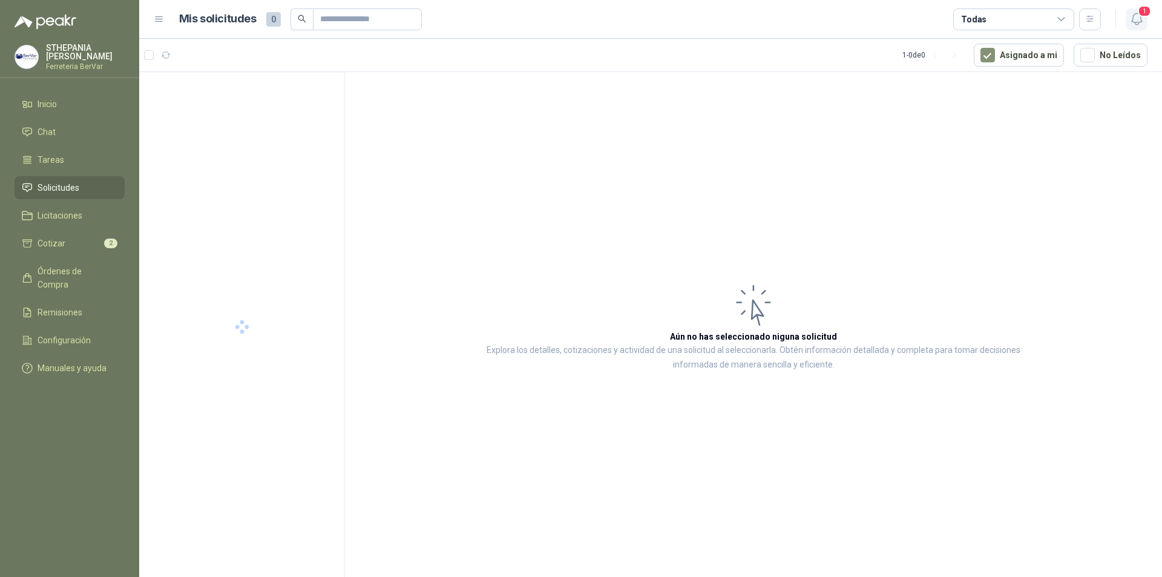
click at [1140, 24] on icon "button" at bounding box center [1136, 18] width 15 height 15
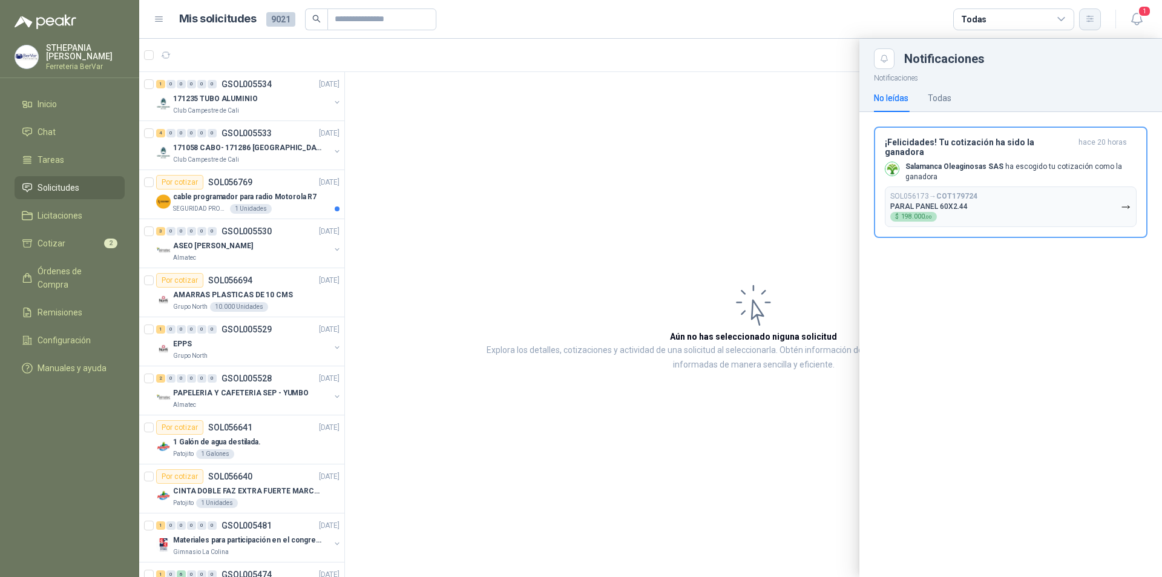
click at [1089, 26] on button "button" at bounding box center [1090, 19] width 22 height 22
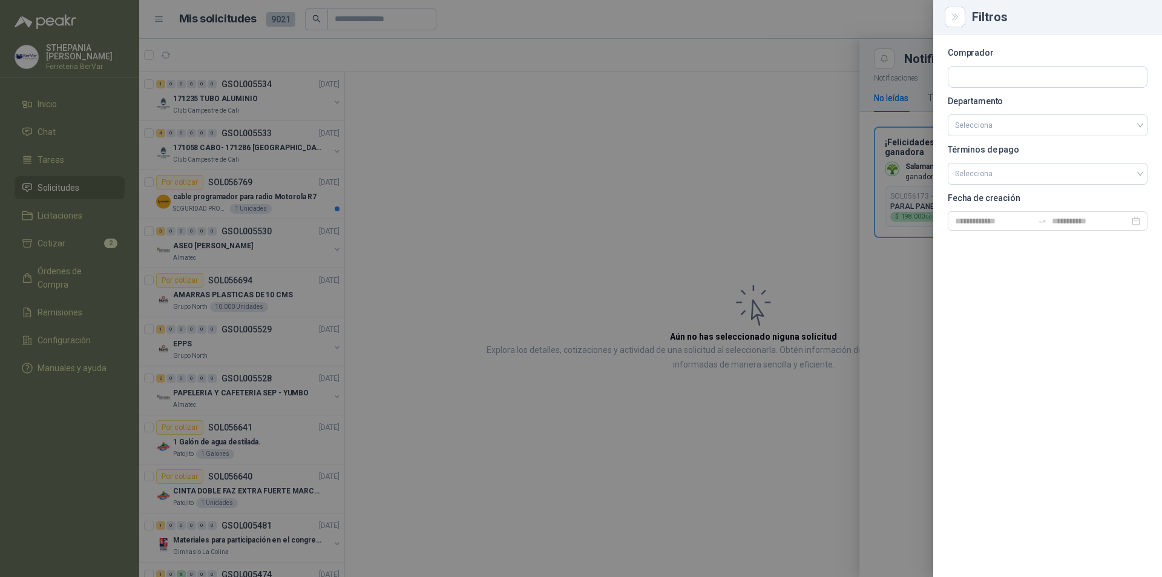
click at [770, 105] on div at bounding box center [581, 288] width 1162 height 577
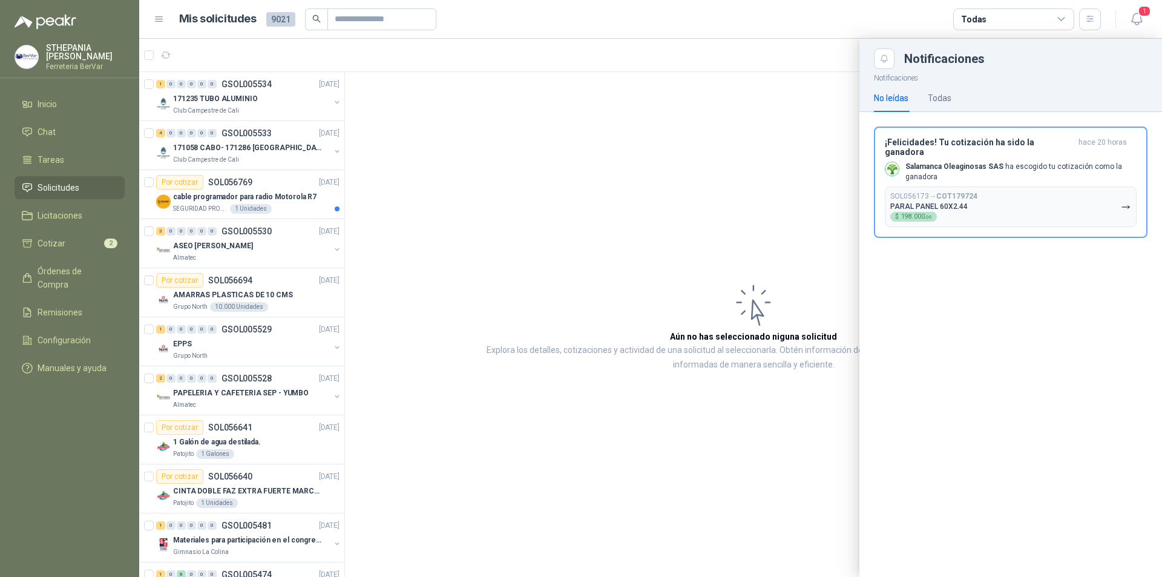
click at [998, 19] on div "Todas" at bounding box center [1013, 19] width 121 height 22
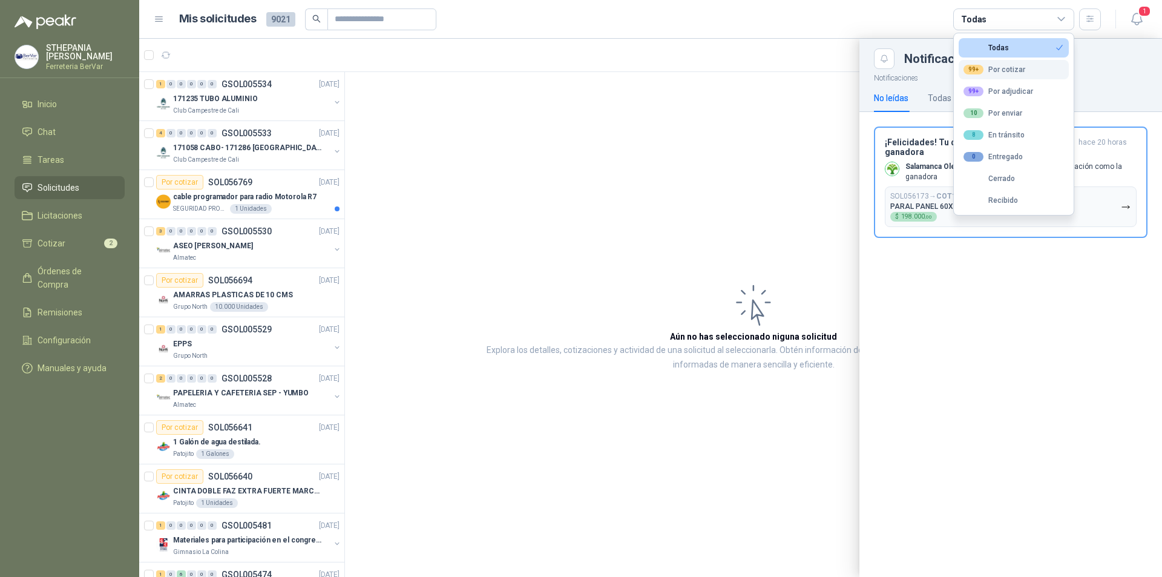
click at [1004, 67] on div "99+ Por cotizar" at bounding box center [994, 70] width 62 height 10
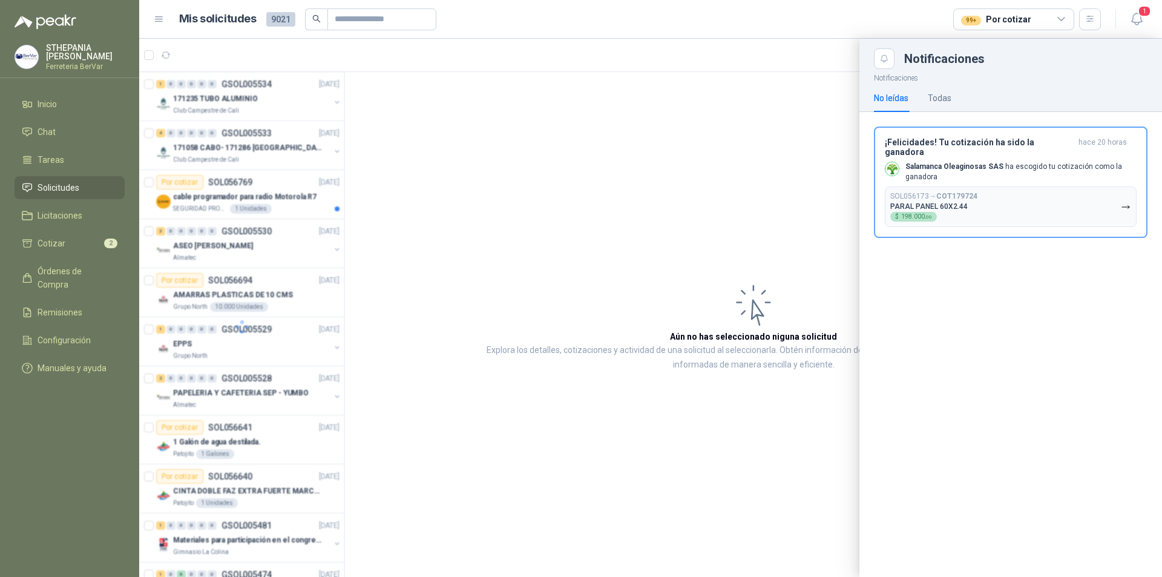
click at [800, 119] on div at bounding box center [650, 308] width 1023 height 538
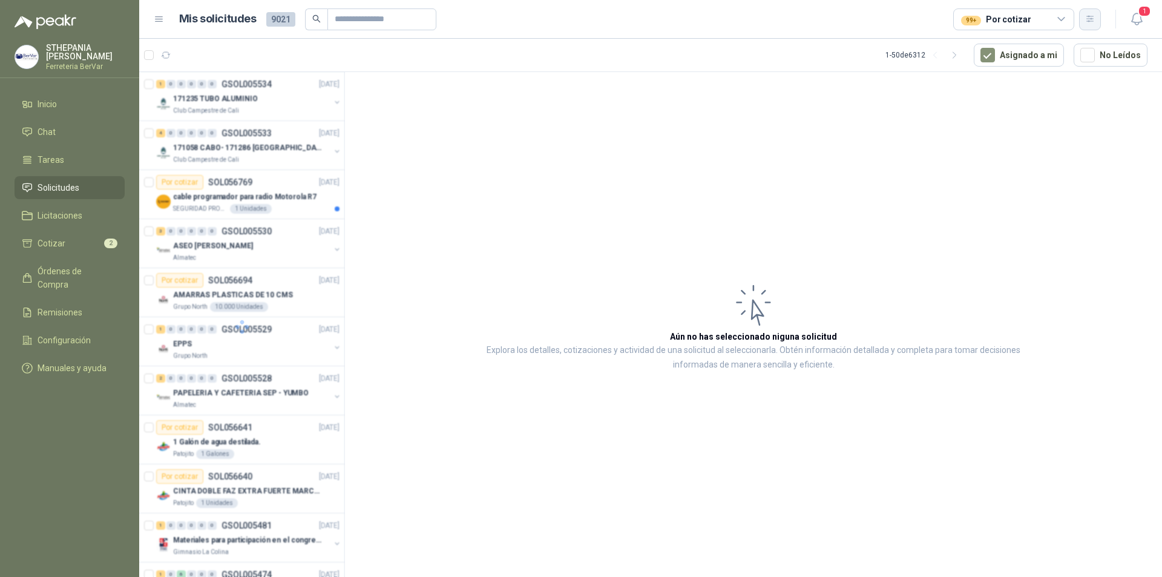
click at [1096, 29] on button "button" at bounding box center [1090, 19] width 22 height 22
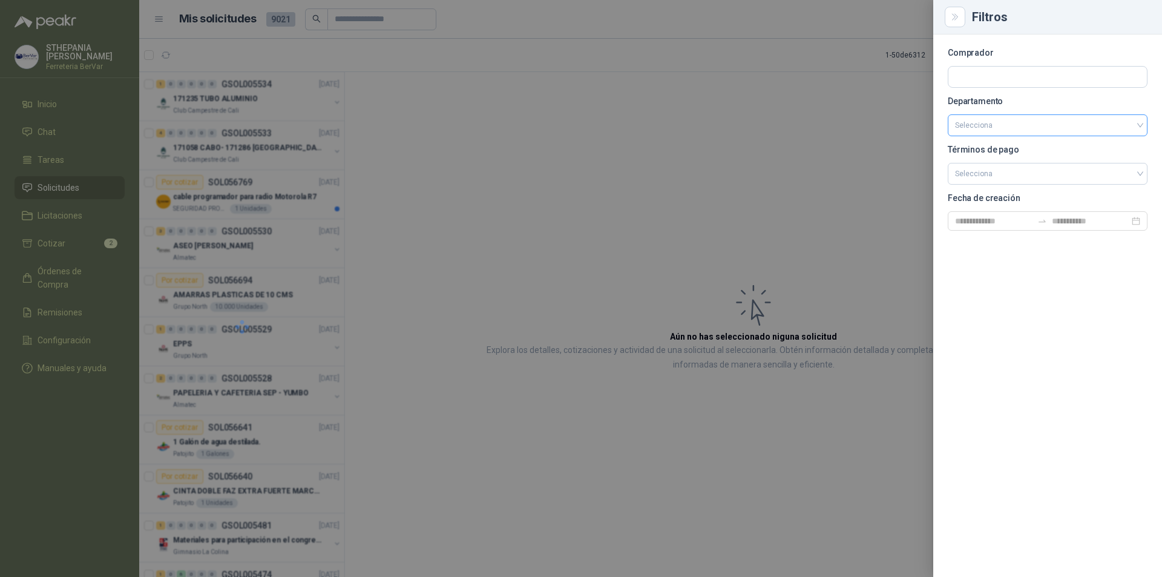
click at [986, 123] on input "search" at bounding box center [1047, 125] width 185 height 21
type input "*****"
click at [1015, 180] on input "search" at bounding box center [1047, 172] width 185 height 18
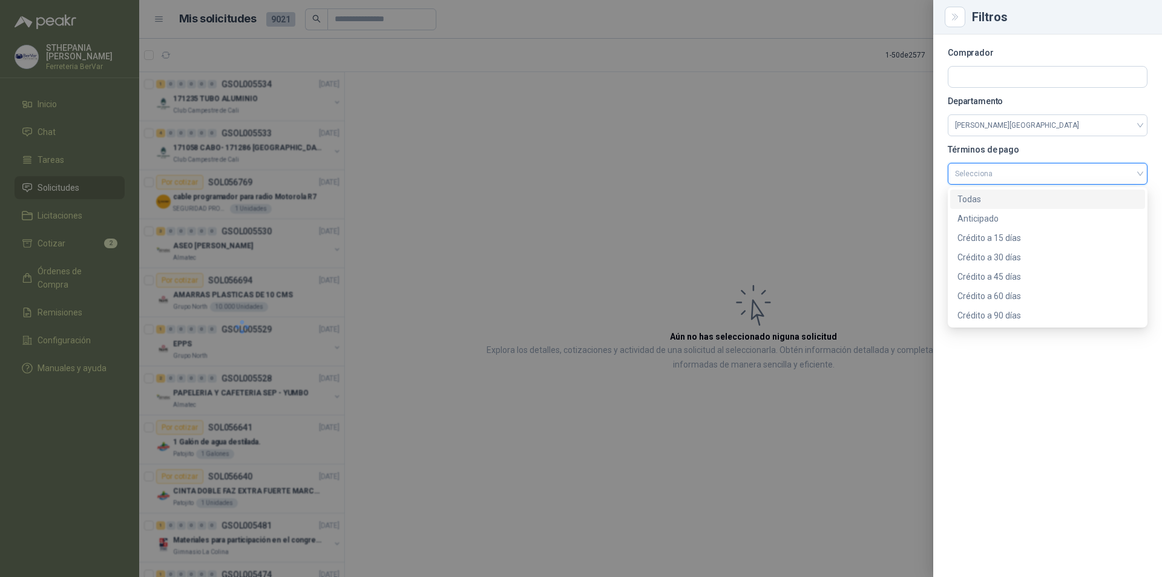
click at [1000, 195] on div "Todas" at bounding box center [1047, 198] width 180 height 13
click at [767, 186] on div at bounding box center [581, 288] width 1162 height 577
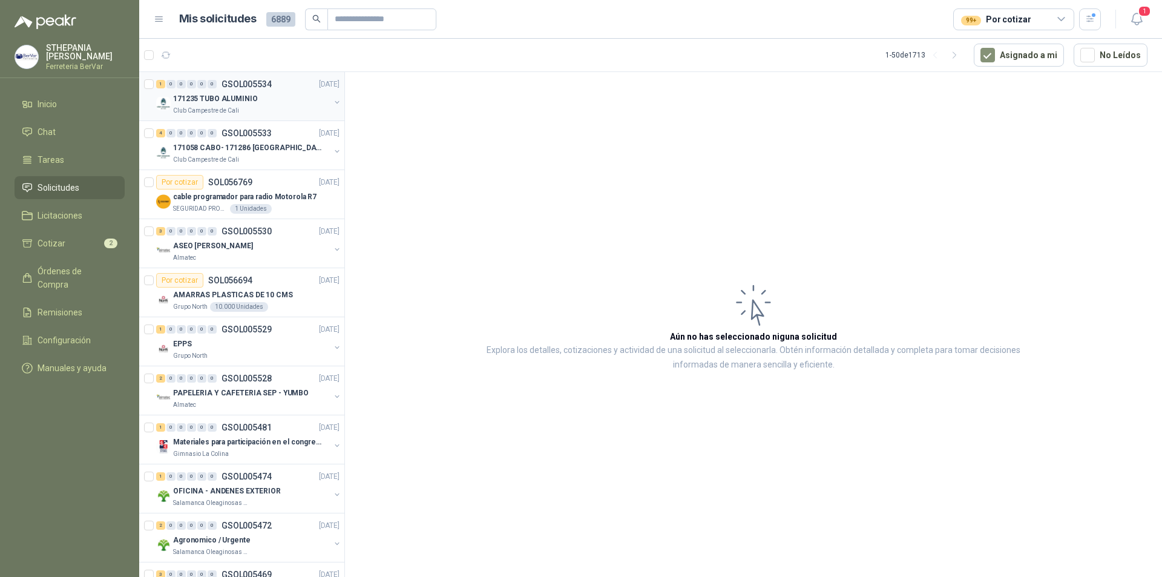
click at [286, 97] on div "171235 TUBO ALUMINIO" at bounding box center [251, 98] width 157 height 15
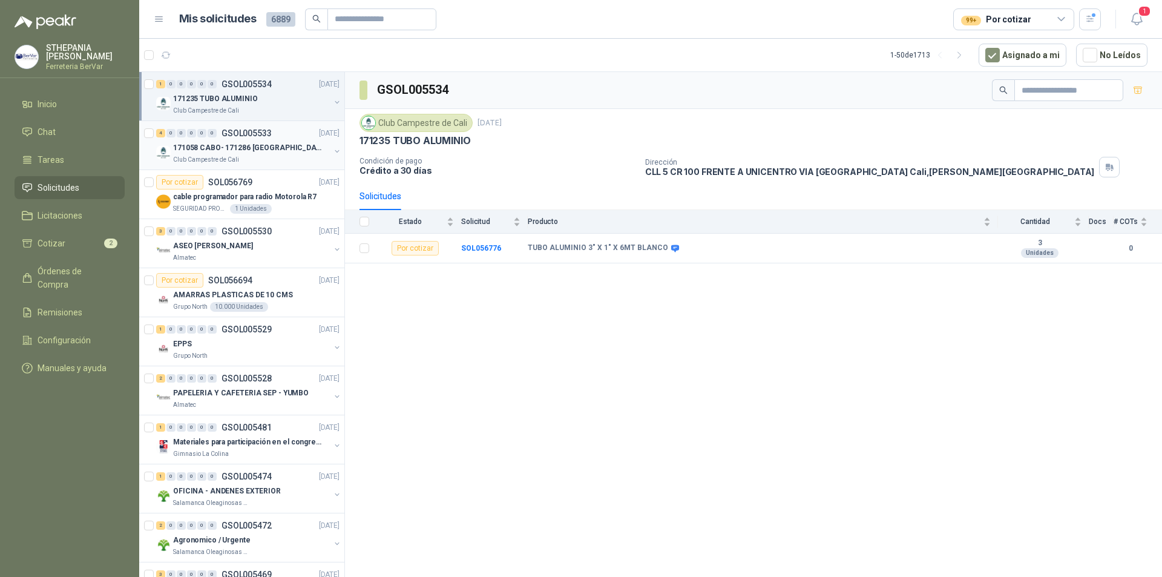
click at [273, 149] on p "171058 CABO- 171286 [GEOGRAPHIC_DATA]" at bounding box center [248, 147] width 151 height 11
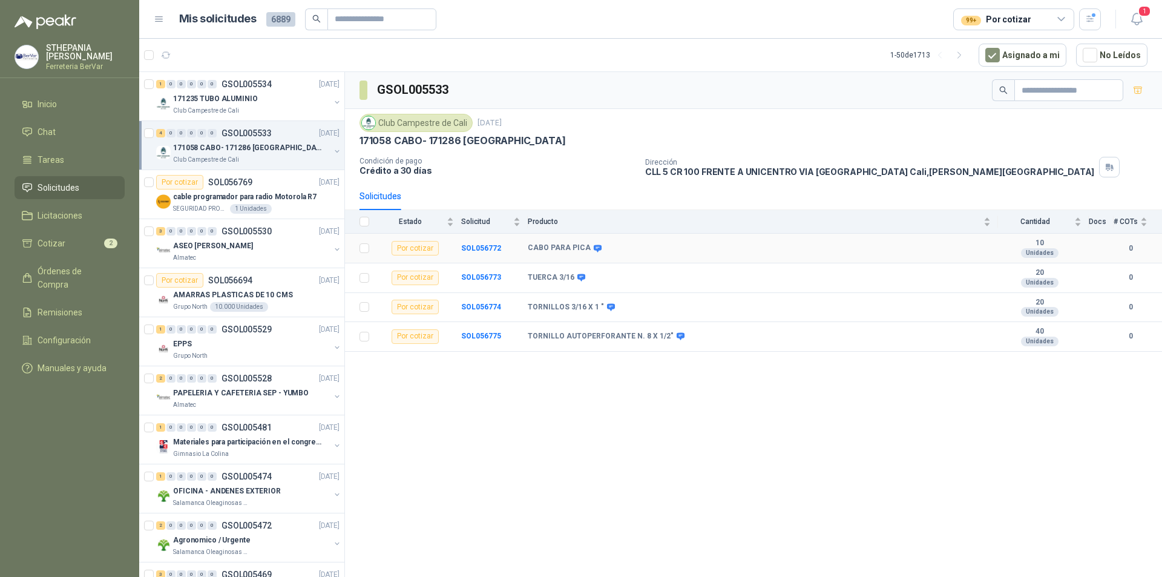
click at [422, 249] on div "Por cotizar" at bounding box center [414, 248] width 47 height 15
click at [369, 249] on td at bounding box center [360, 249] width 31 height 30
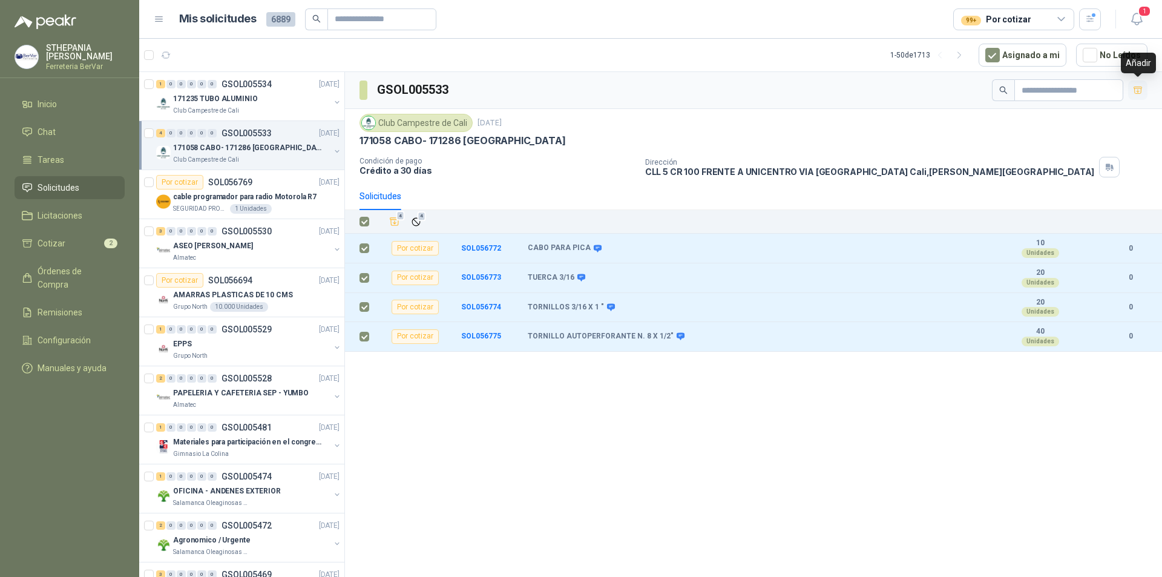
click at [1136, 91] on icon "button" at bounding box center [1137, 90] width 8 height 7
click at [85, 243] on li "Cotizar 6" at bounding box center [70, 243] width 96 height 13
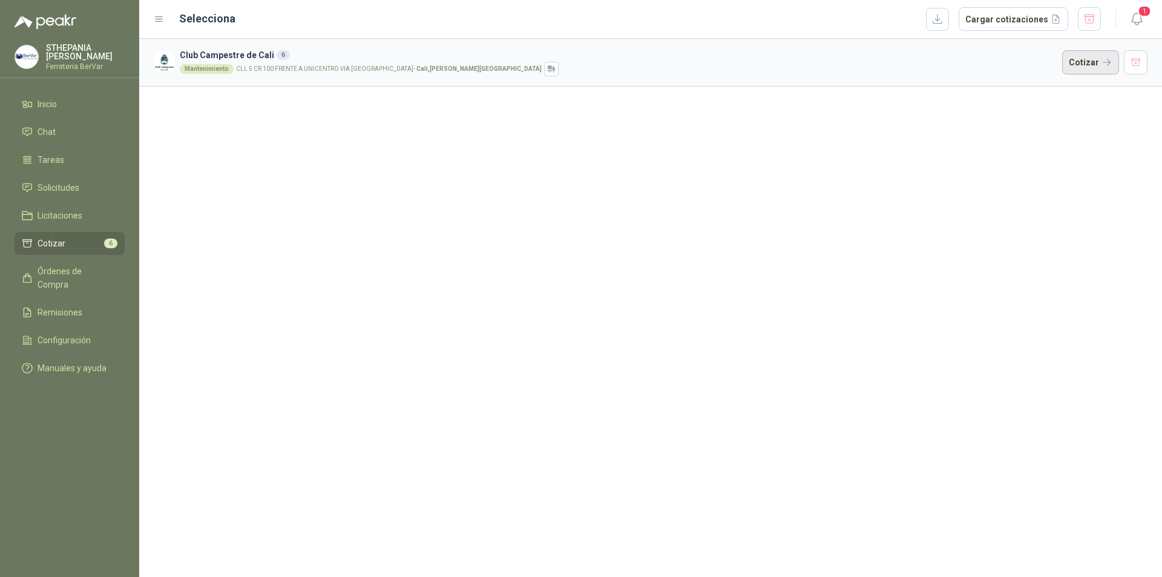
click at [1080, 59] on button "Cotizar" at bounding box center [1090, 62] width 57 height 24
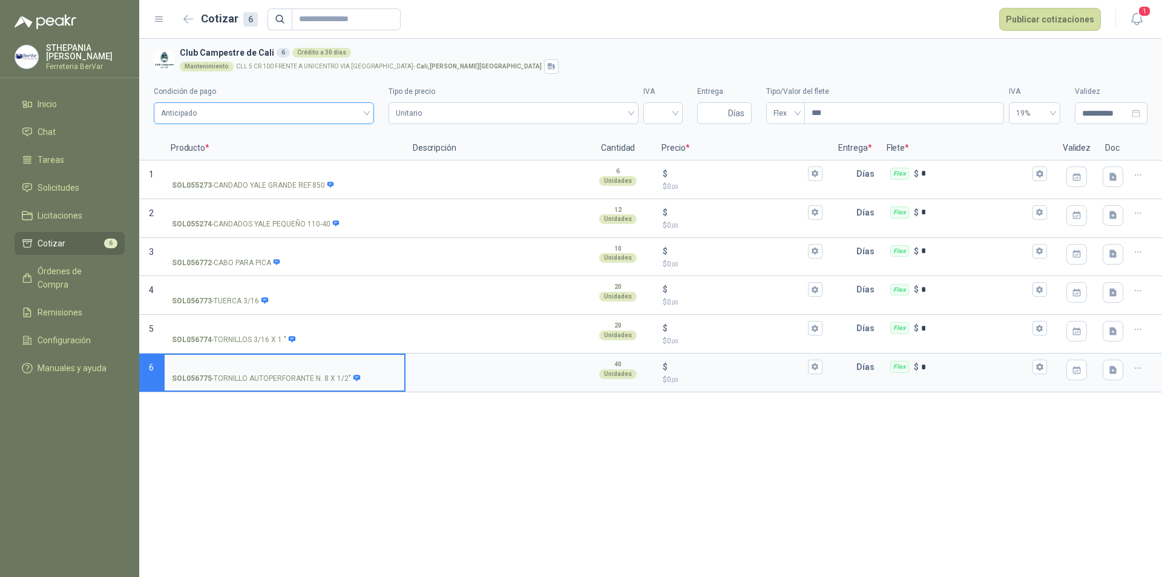
click at [362, 105] on span "Anticipado" at bounding box center [264, 113] width 206 height 18
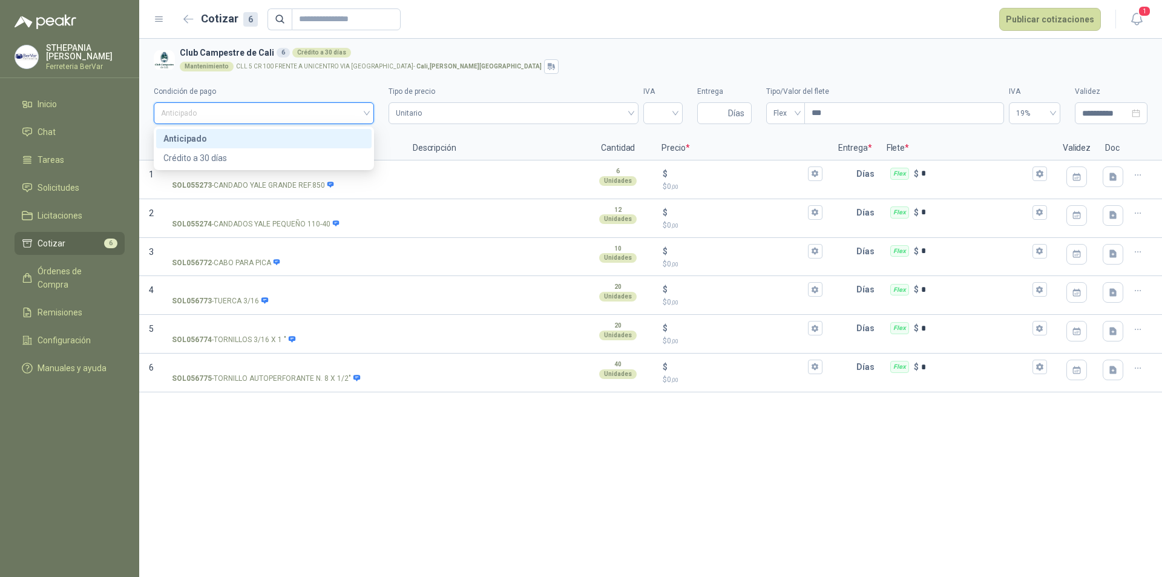
click at [362, 105] on span "Anticipado" at bounding box center [264, 113] width 206 height 18
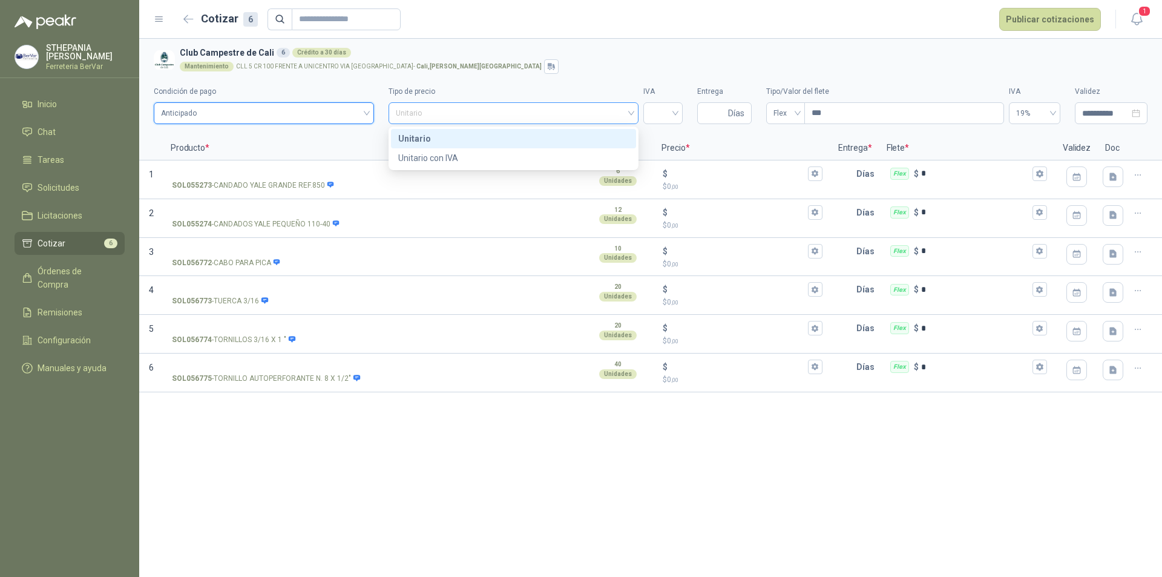
click at [624, 108] on span "Unitario" at bounding box center [513, 113] width 235 height 18
click at [583, 157] on div "Unitario con IVA" at bounding box center [513, 157] width 231 height 13
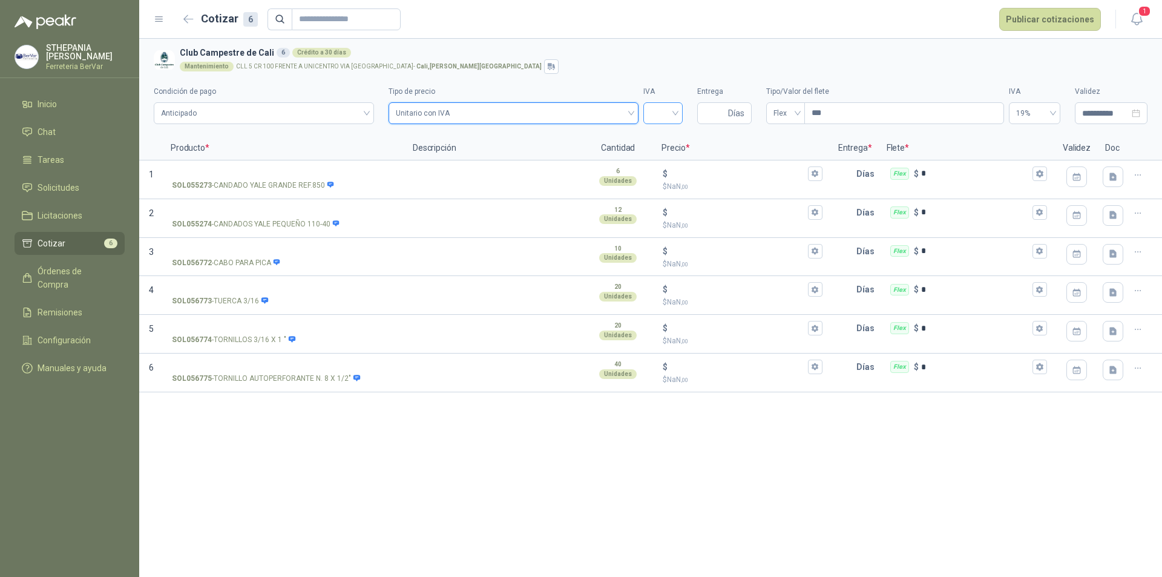
click at [672, 114] on input "search" at bounding box center [662, 112] width 25 height 18
click at [657, 137] on div "19%" at bounding box center [663, 138] width 20 height 13
click at [724, 112] on input "Entrega" at bounding box center [714, 113] width 21 height 21
type input "*"
click at [836, 116] on input "***" at bounding box center [904, 113] width 198 height 21
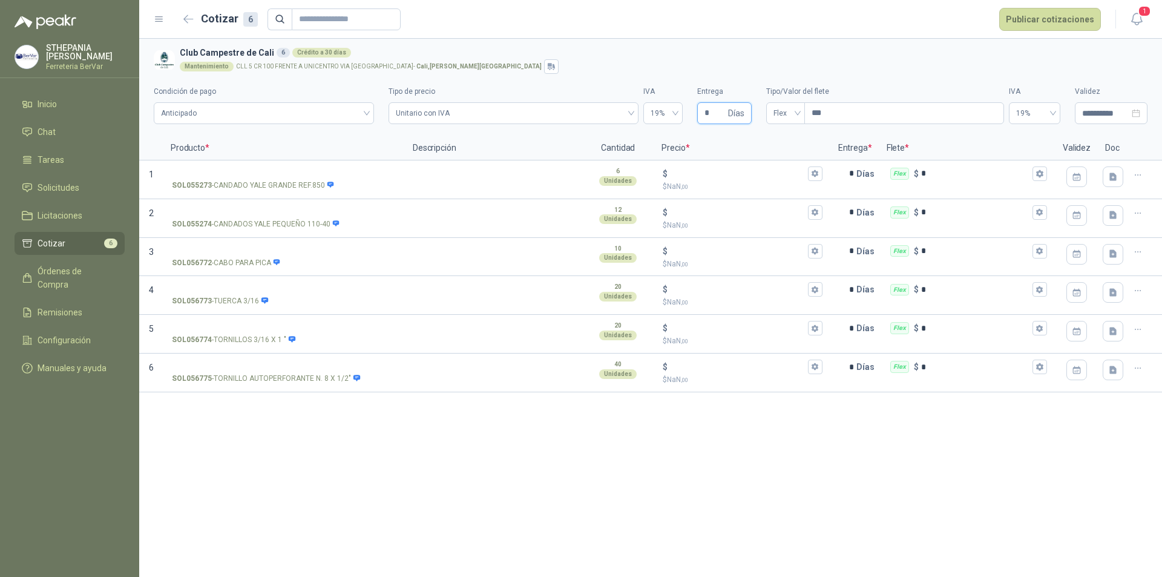
click at [712, 120] on input "*" at bounding box center [714, 113] width 21 height 21
type input "*"
click at [866, 109] on input "***" at bounding box center [904, 113] width 198 height 21
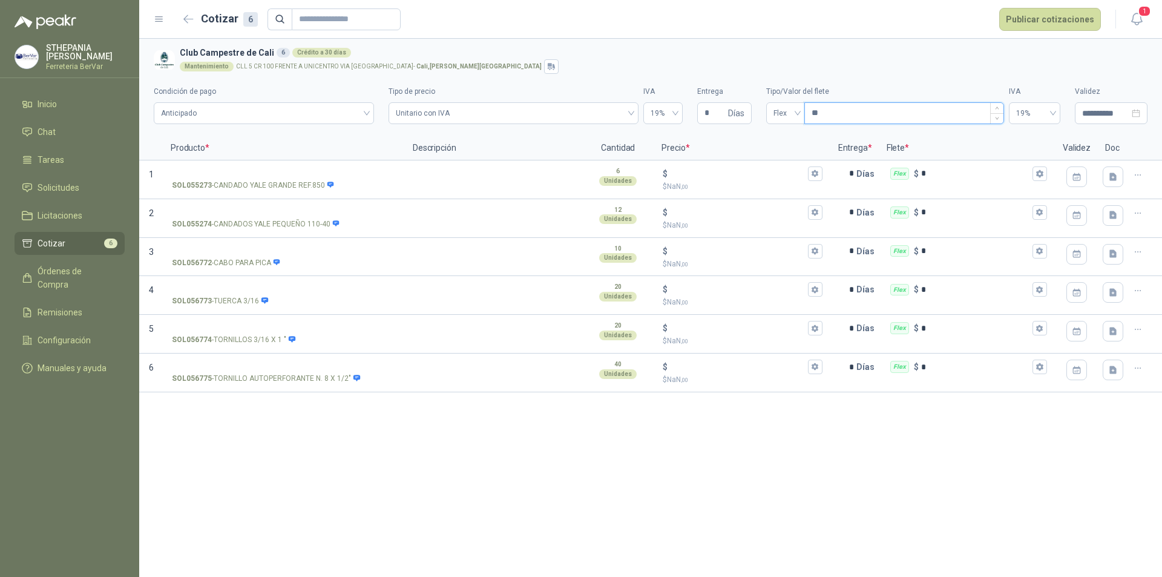
type input "***"
type input "****"
type input "*******"
type input "********"
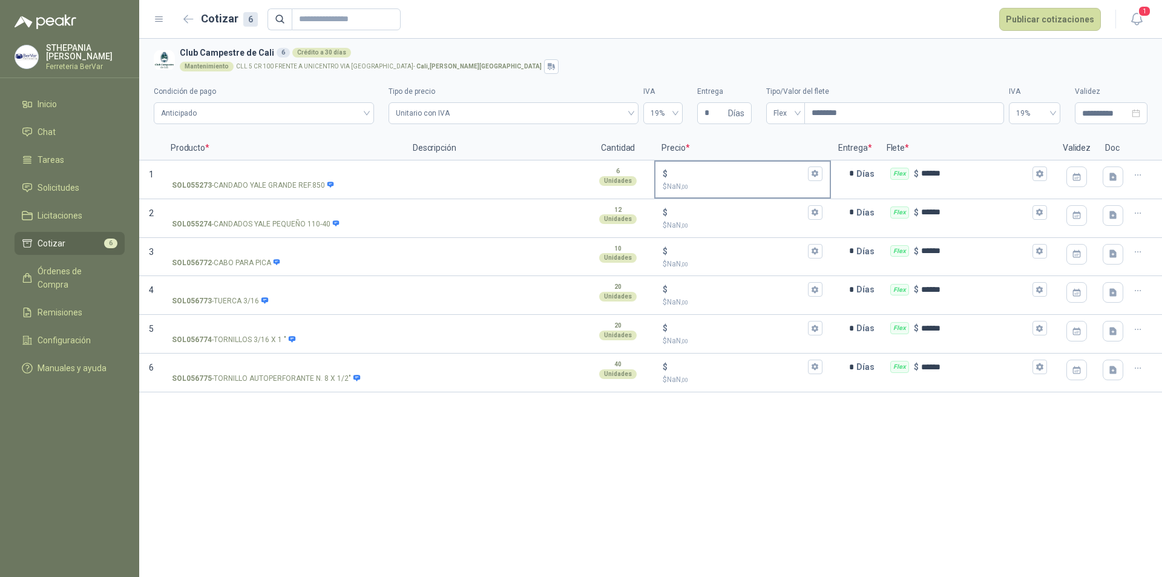
click at [731, 178] on input "$ $ NaN ,00" at bounding box center [737, 173] width 135 height 9
type input "******"
click at [754, 217] on input "$ $ NaN ,00" at bounding box center [737, 212] width 135 height 9
click at [1076, 132] on section "**********" at bounding box center [650, 87] width 1023 height 97
click at [721, 208] on input "$ $ NaN ,00" at bounding box center [737, 212] width 135 height 9
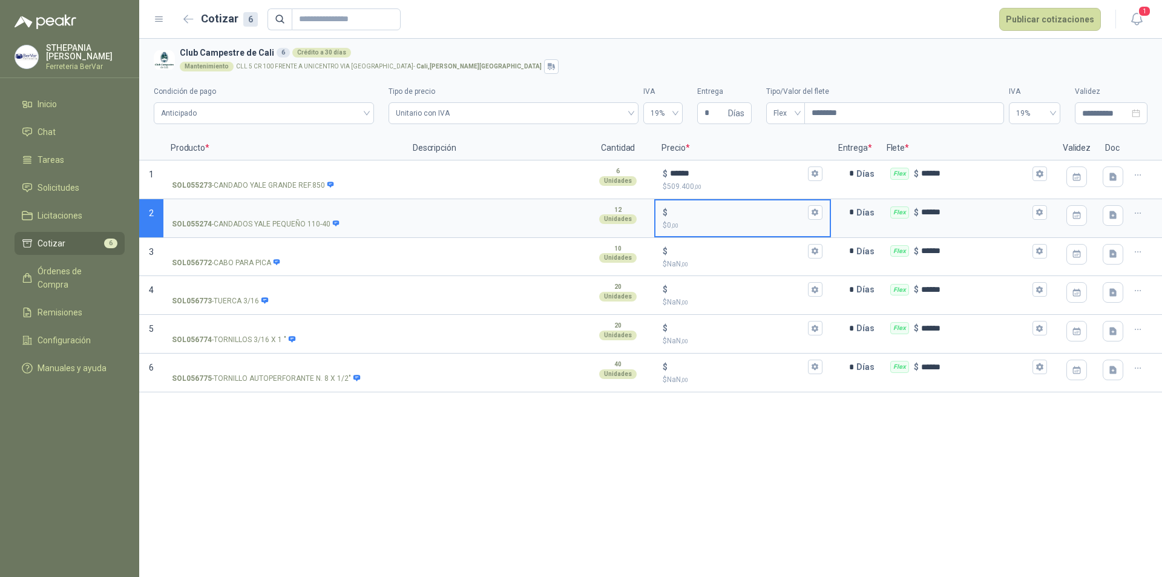
click at [721, 212] on input "$ $ 0 ,00" at bounding box center [737, 212] width 135 height 9
type input "******"
click at [730, 254] on input "$ $ NaN ,00" at bounding box center [737, 250] width 135 height 9
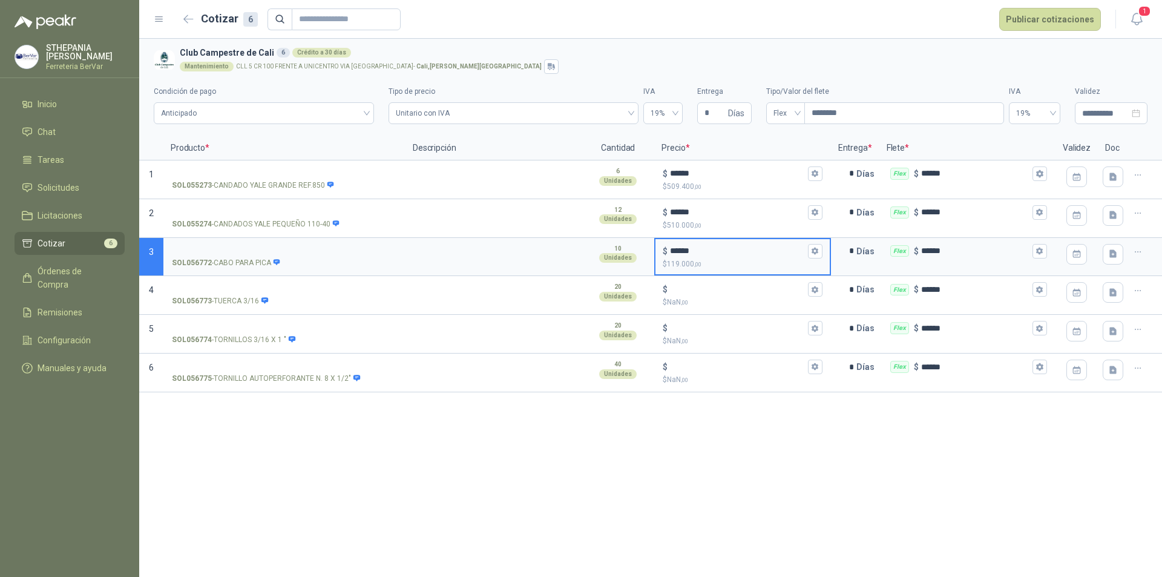
type input "******"
